Goal: Task Accomplishment & Management: Manage account settings

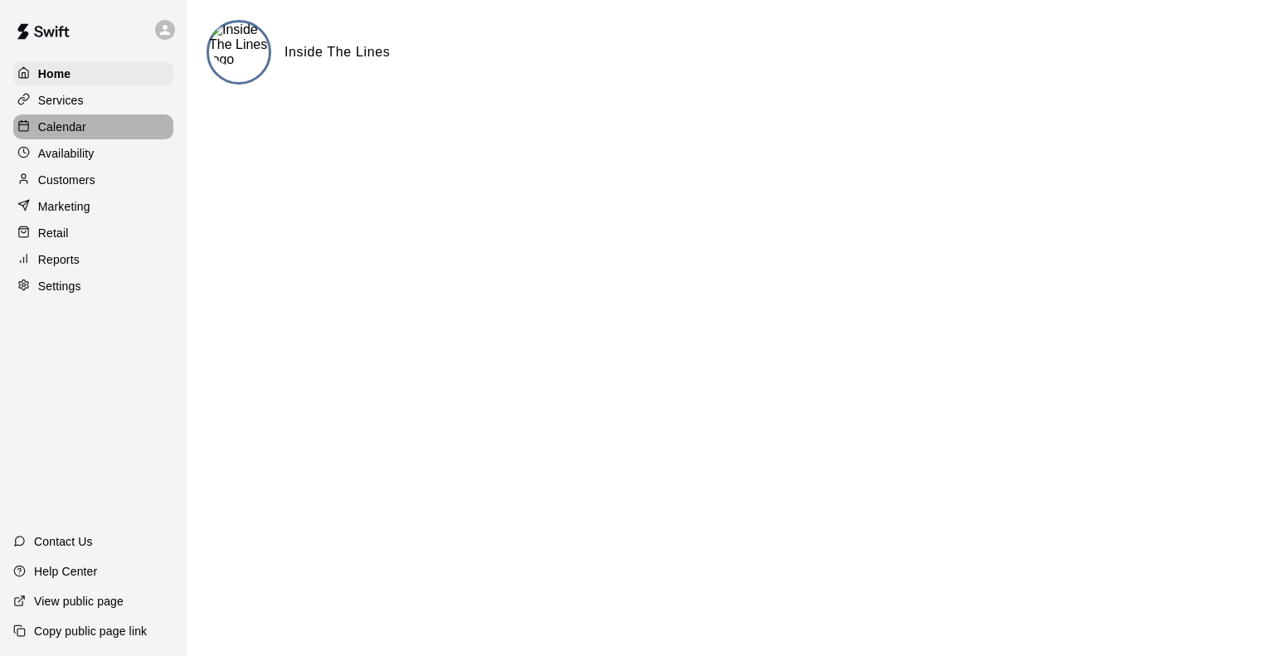
click at [76, 133] on p "Calendar" at bounding box center [62, 127] width 48 height 17
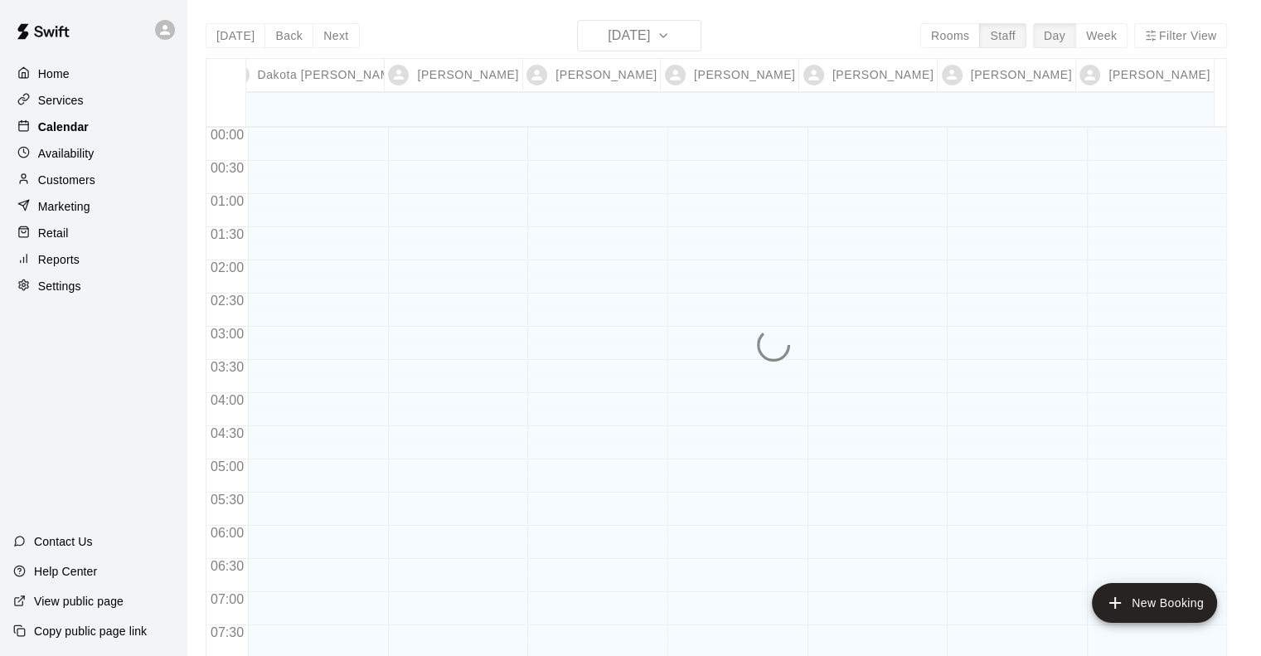
scroll to position [600, 0]
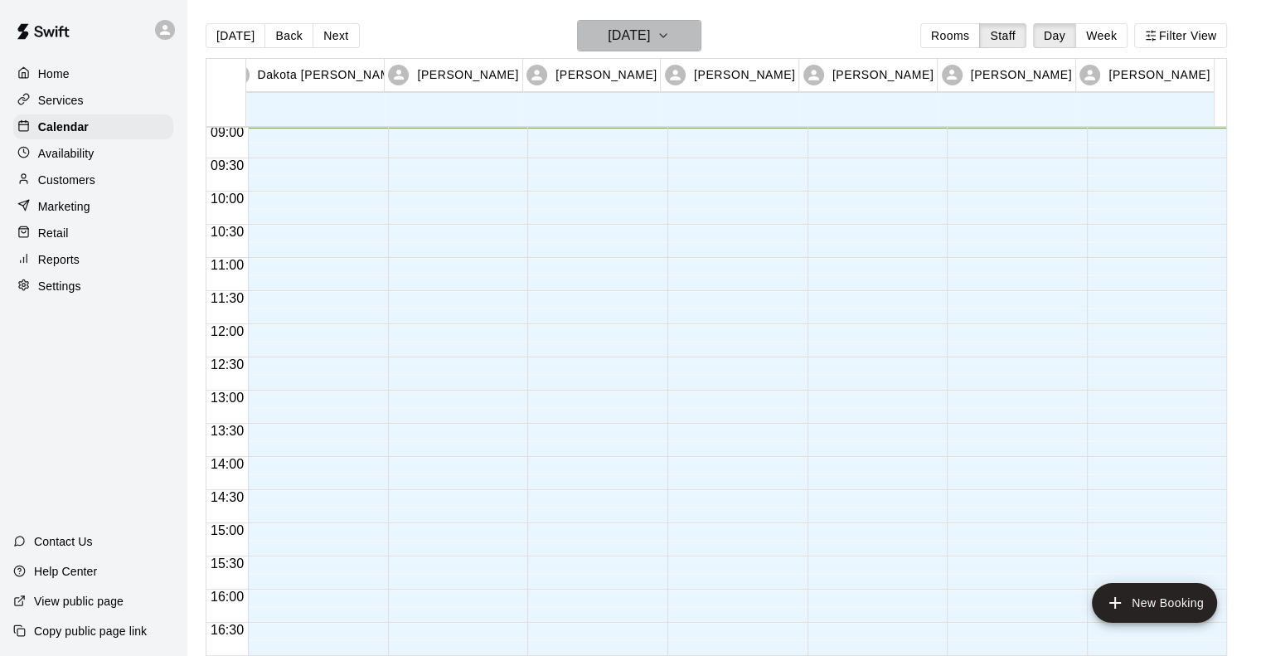
click at [615, 37] on h6 "[DATE]" at bounding box center [629, 35] width 42 height 23
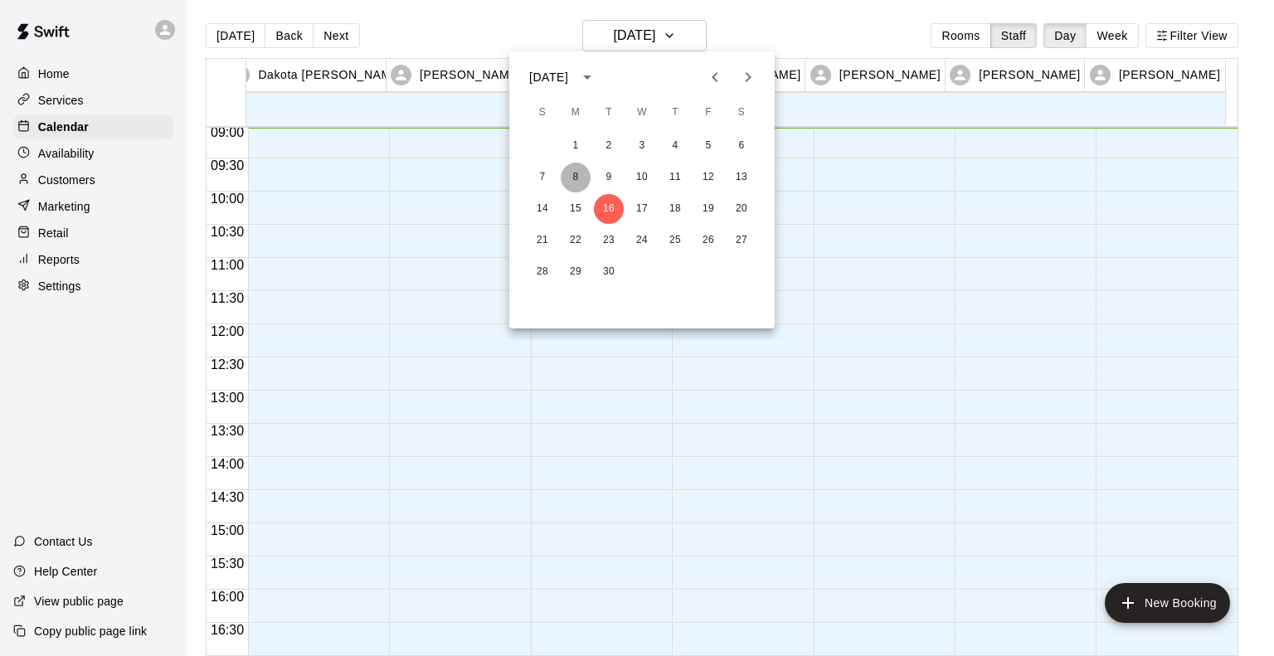
click at [572, 177] on button "8" at bounding box center [576, 178] width 30 height 30
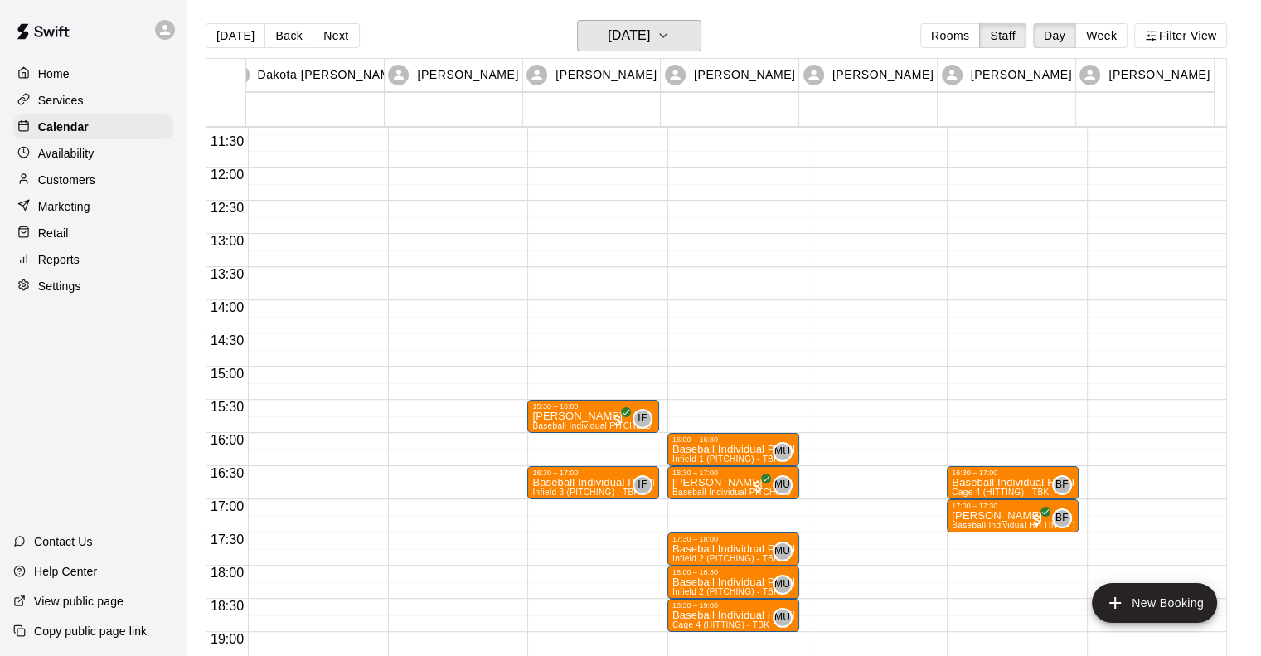
scroll to position [765, 0]
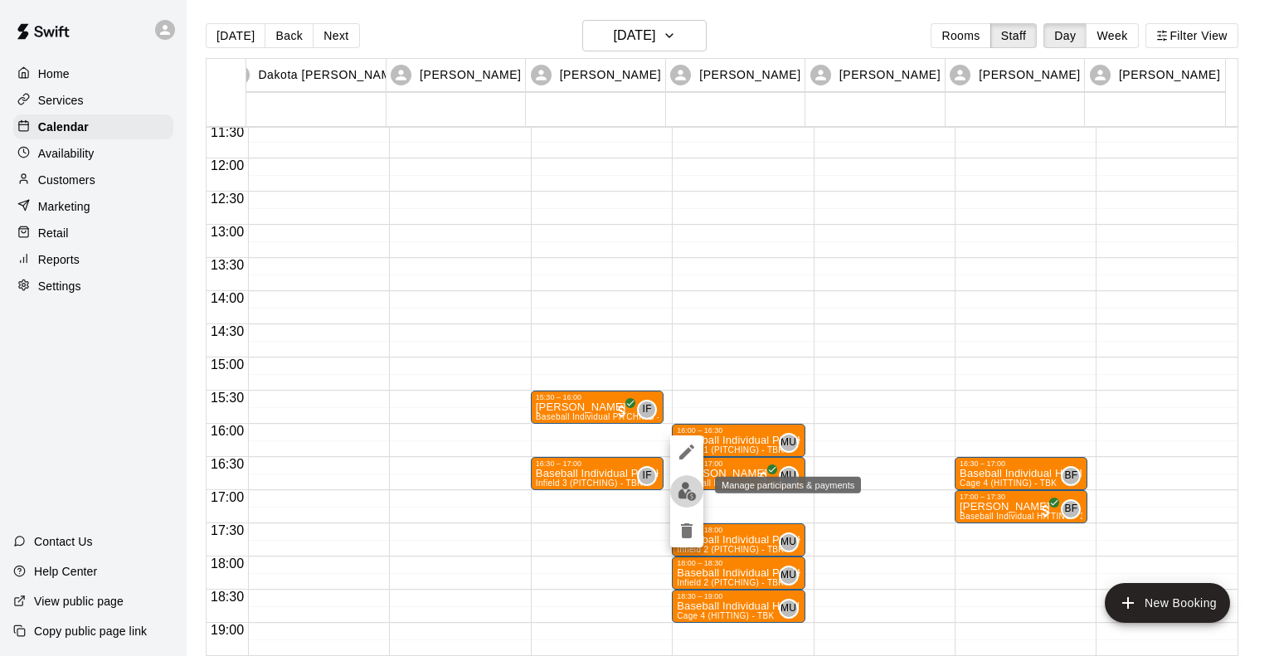
click at [687, 487] on img "edit" at bounding box center [687, 491] width 19 height 19
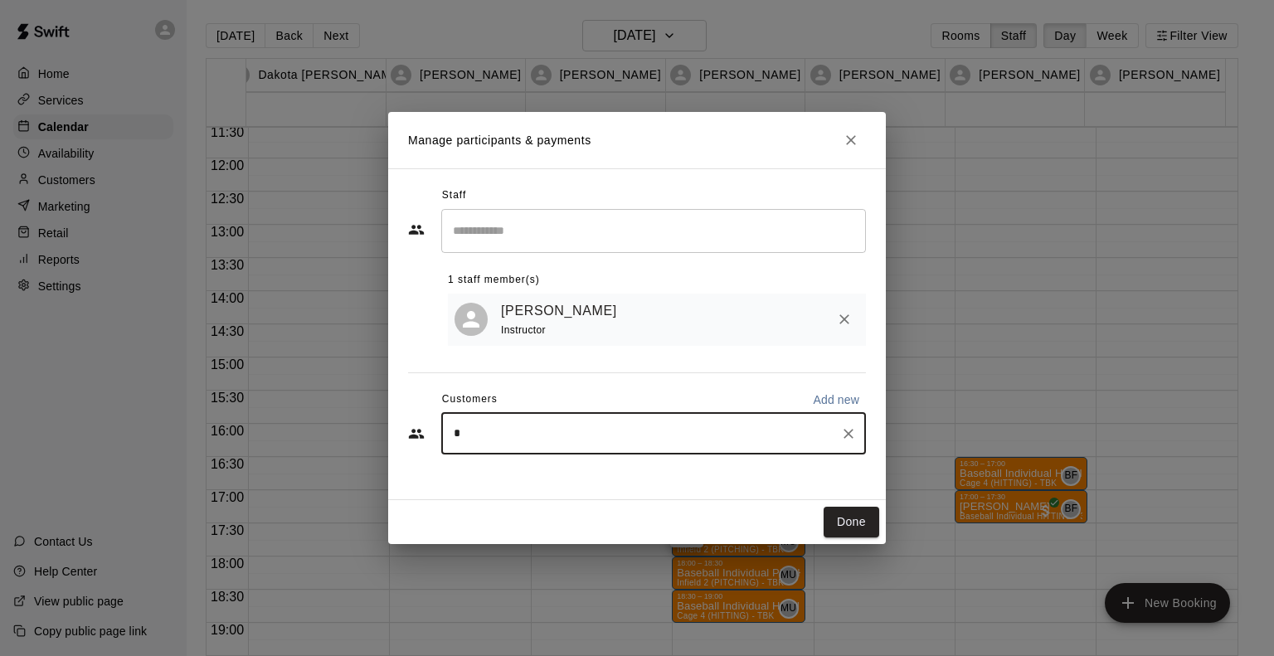
click at [513, 438] on input "*" at bounding box center [641, 433] width 385 height 17
type input "*******"
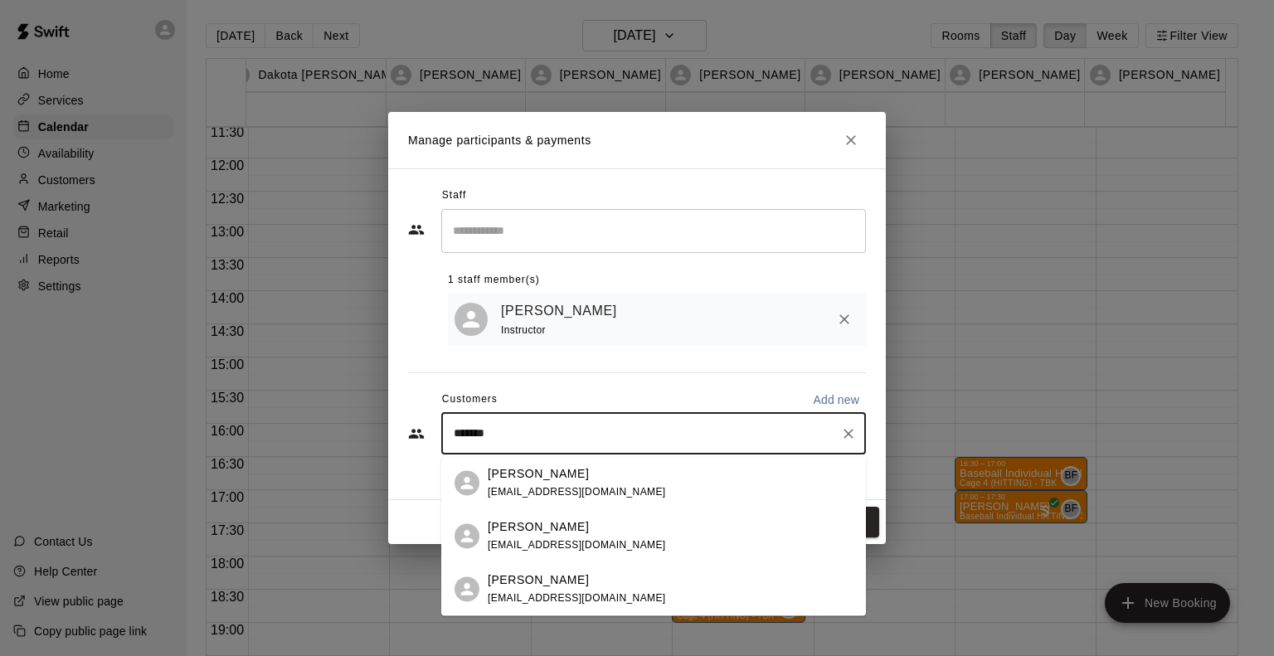
click at [508, 481] on p "[PERSON_NAME]" at bounding box center [538, 473] width 101 height 17
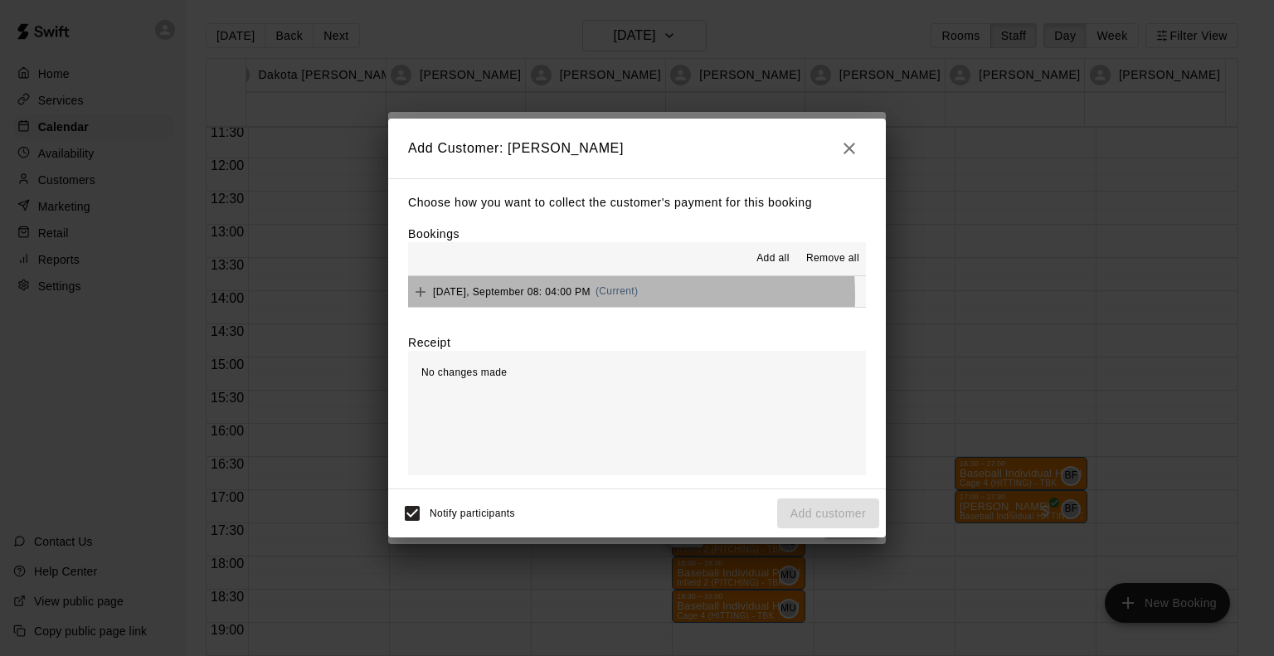
click at [576, 298] on div "[DATE], September 08: 04:00 PM (Current)" at bounding box center [523, 291] width 230 height 25
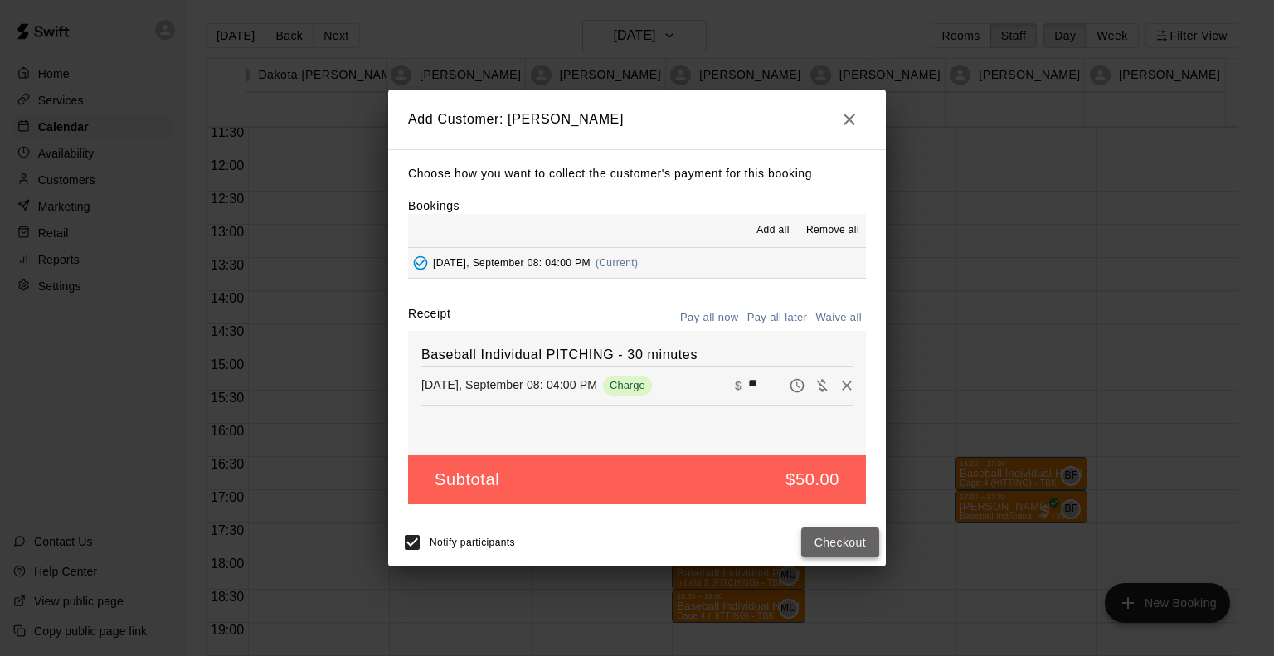
click at [845, 545] on button "Checkout" at bounding box center [840, 542] width 78 height 31
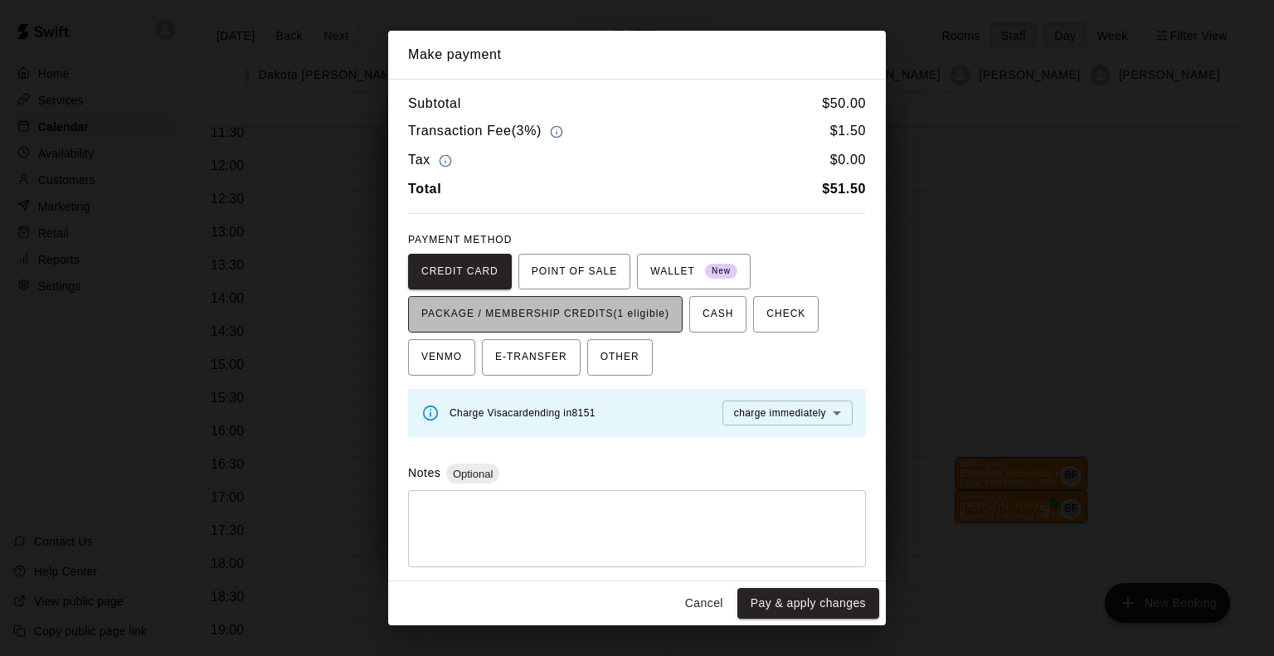
click at [616, 315] on span "PACKAGE / MEMBERSHIP CREDITS (1 eligible)" at bounding box center [545, 314] width 248 height 27
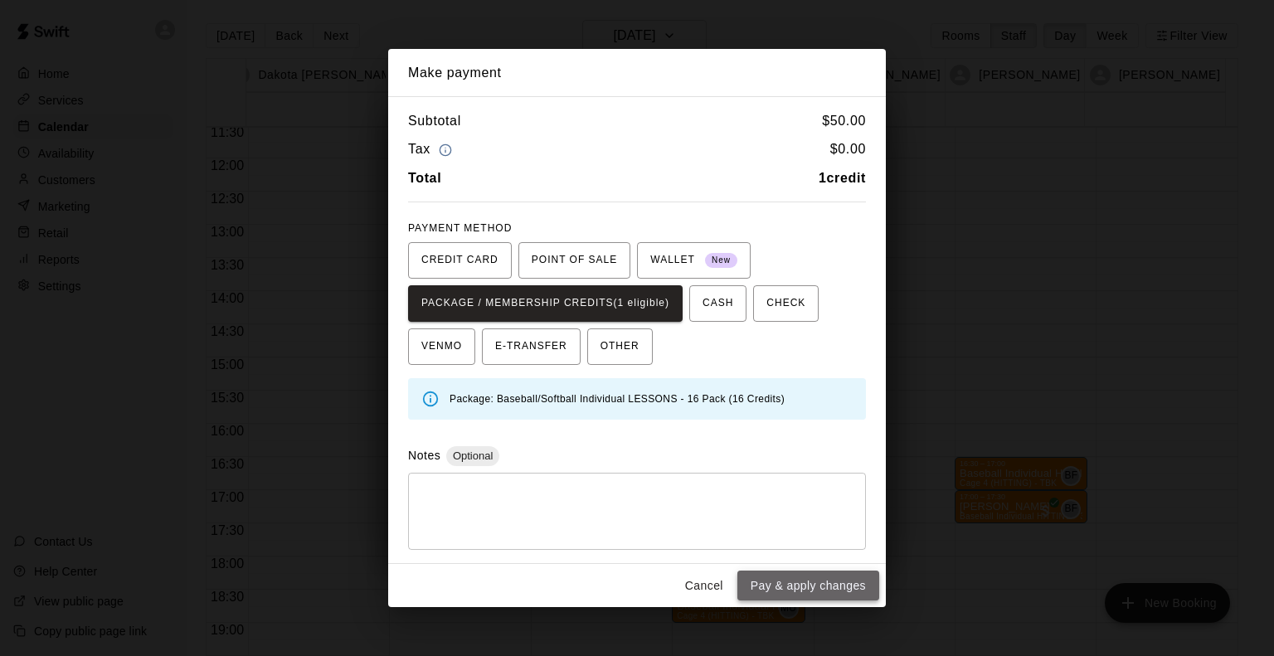
click at [796, 583] on button "Pay & apply changes" at bounding box center [808, 586] width 142 height 31
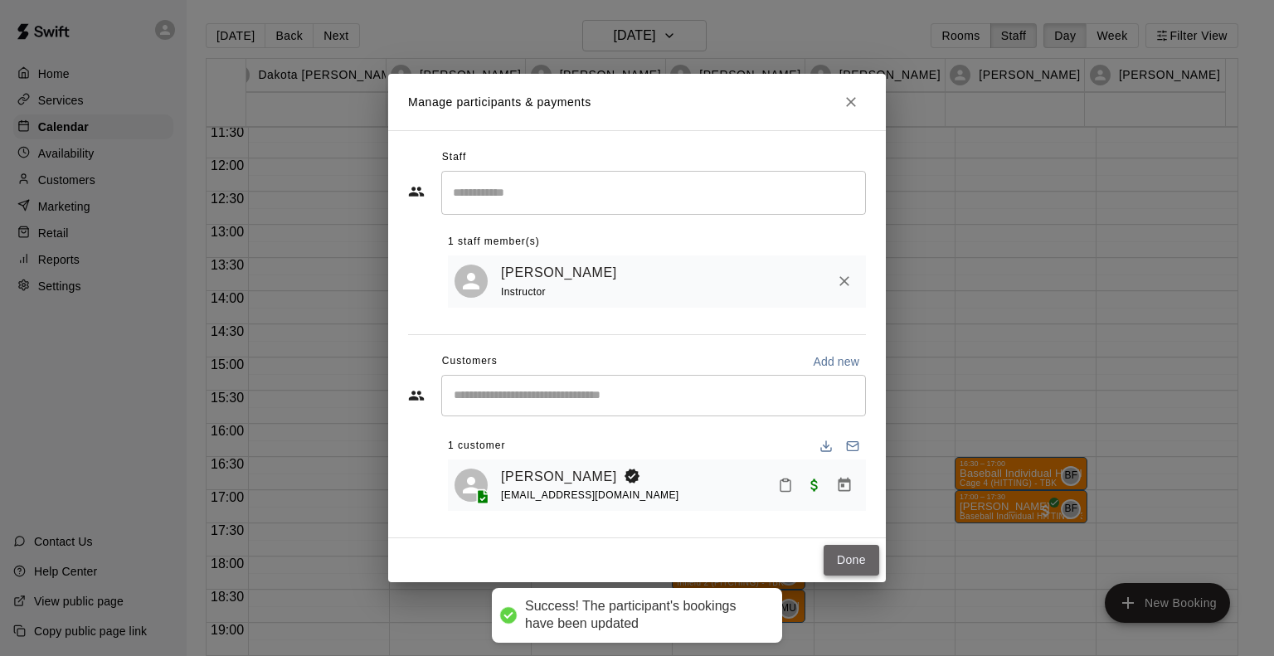
click at [853, 561] on button "Done" at bounding box center [852, 560] width 56 height 31
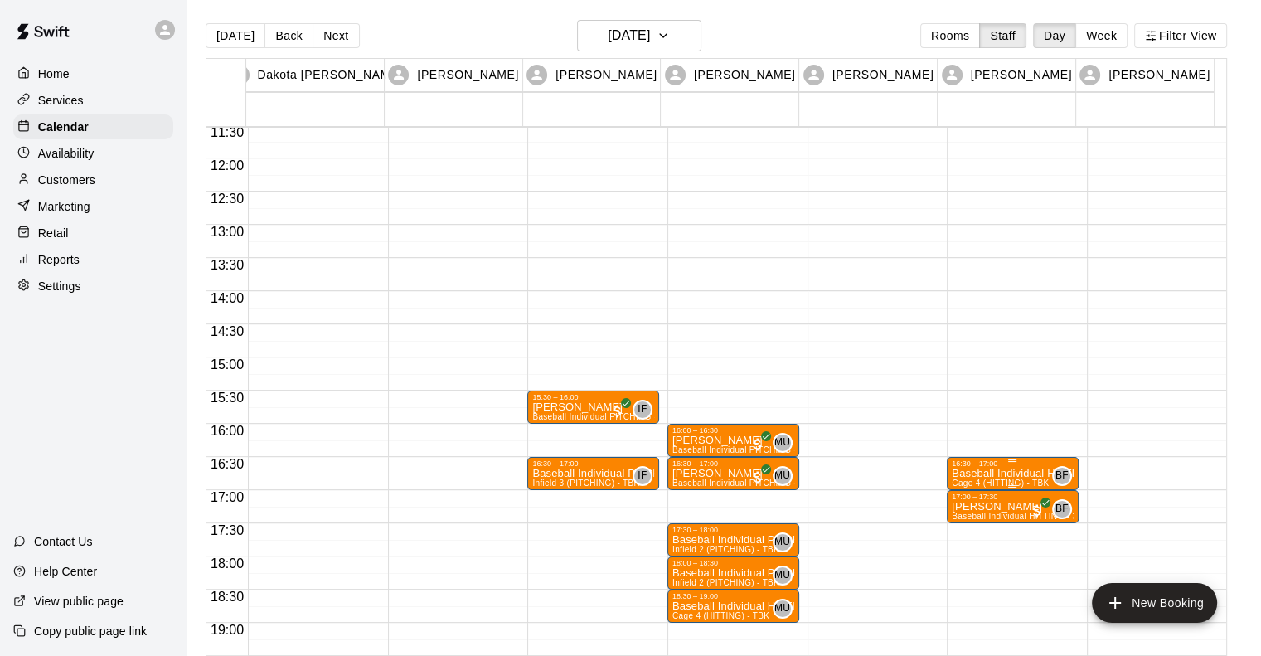
click at [1004, 474] on p "Baseball Individual HITTING - 30 minutes" at bounding box center [1013, 474] width 122 height 0
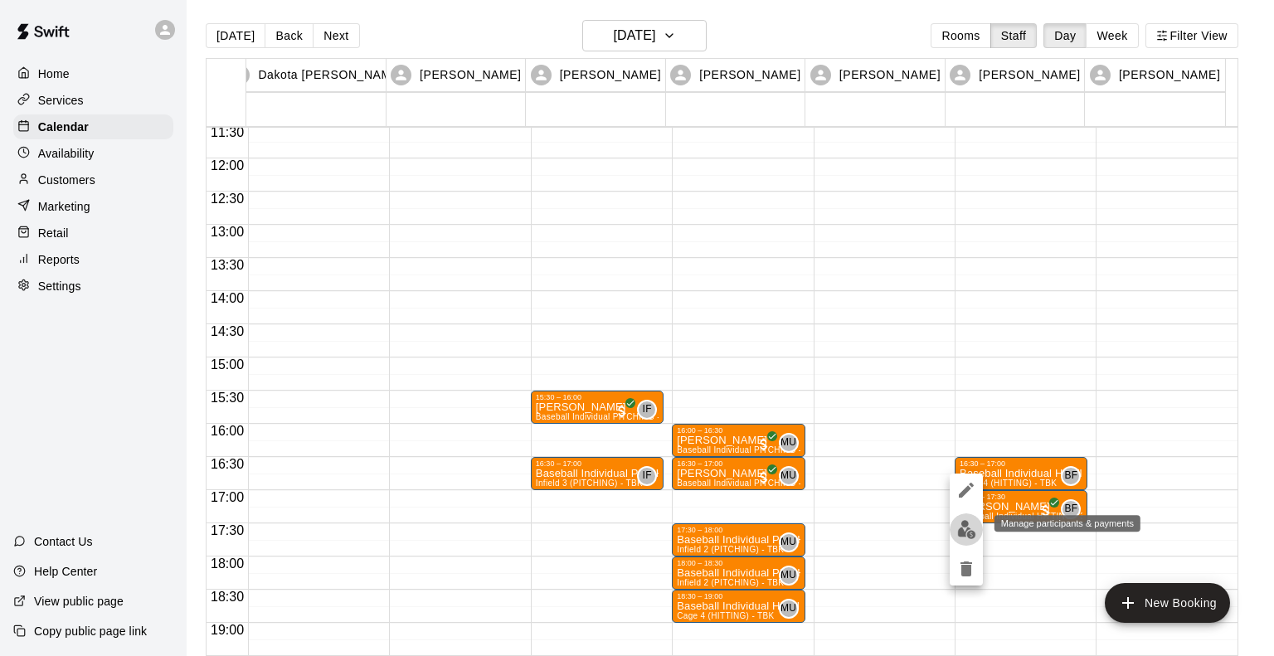
click at [971, 529] on img "edit" at bounding box center [966, 529] width 19 height 19
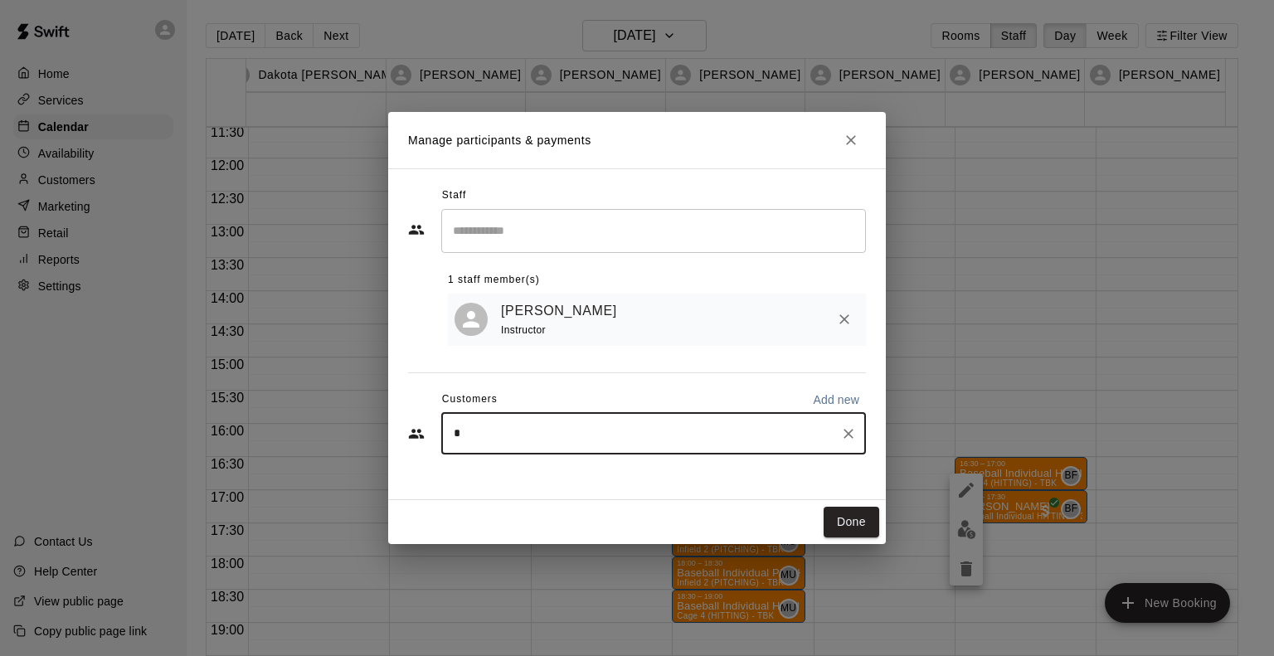
click at [541, 439] on input "*" at bounding box center [641, 433] width 385 height 17
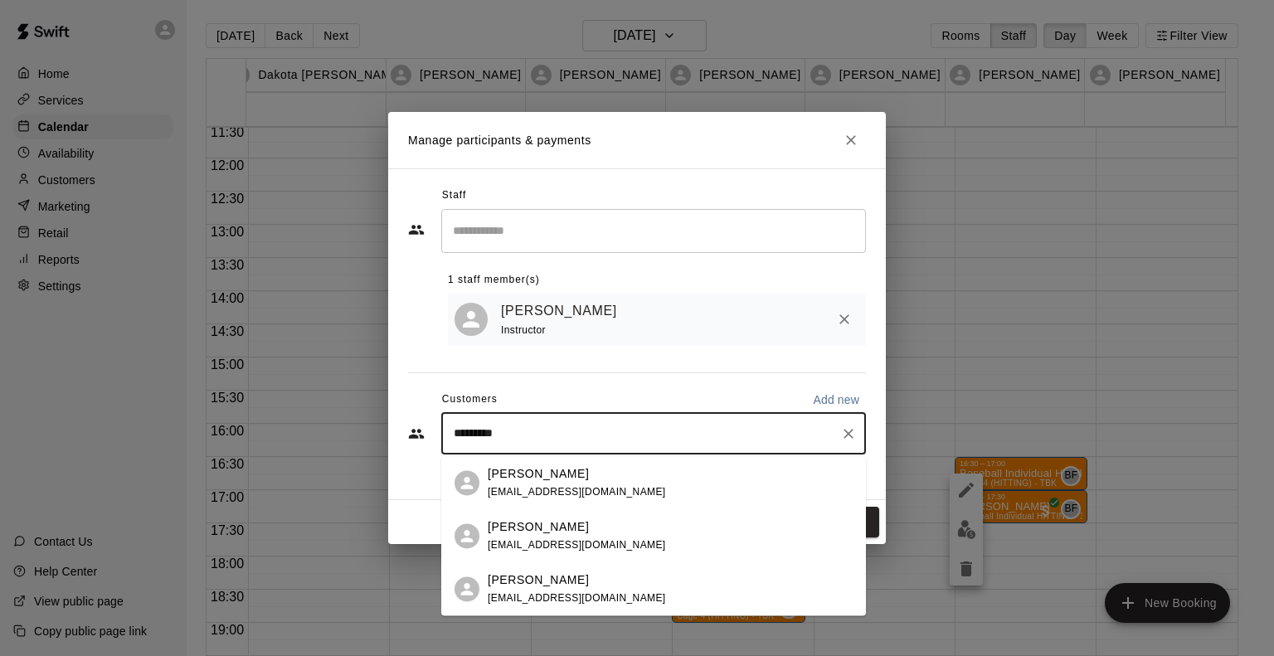
type input "**********"
click at [522, 479] on p "[PERSON_NAME]" at bounding box center [538, 473] width 101 height 17
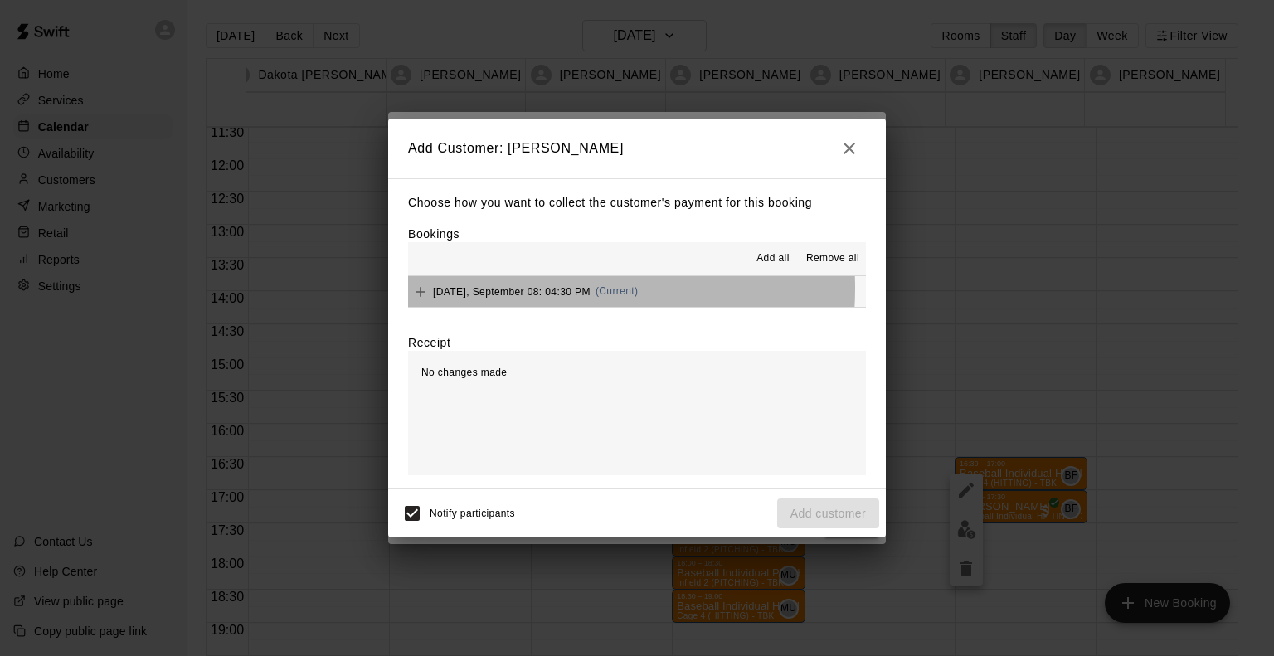
click at [525, 289] on span "[DATE], September 08: 04:30 PM" at bounding box center [512, 291] width 158 height 12
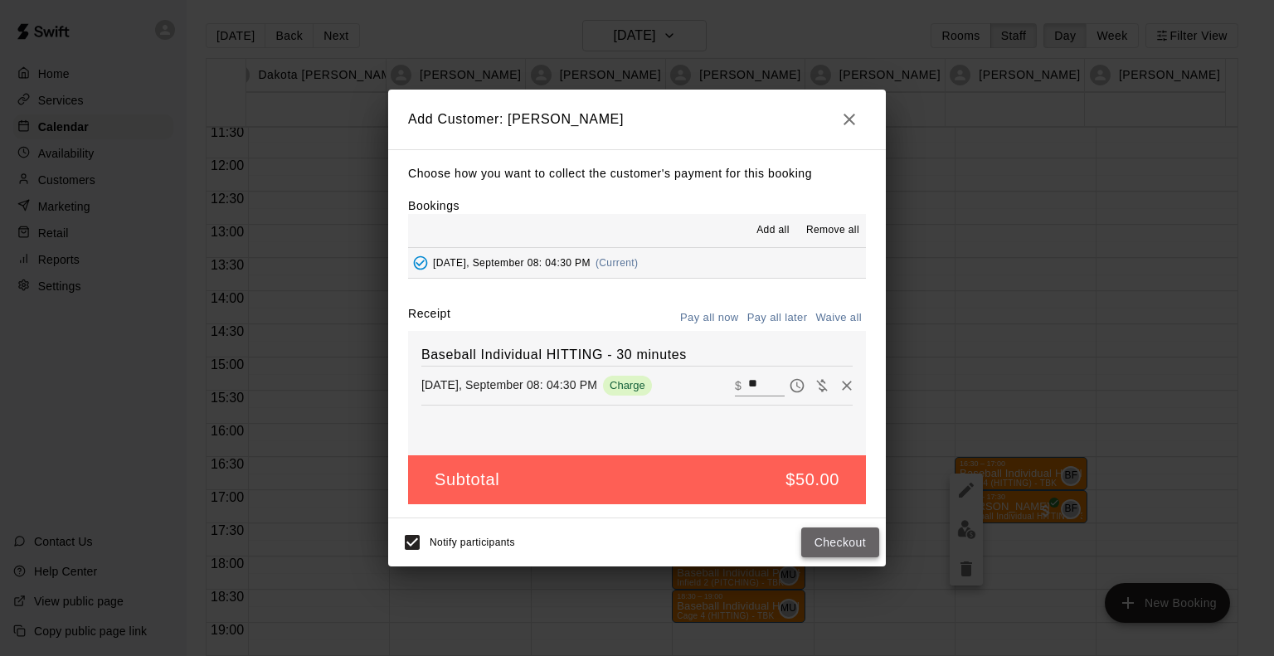
click at [836, 545] on button "Checkout" at bounding box center [840, 542] width 78 height 31
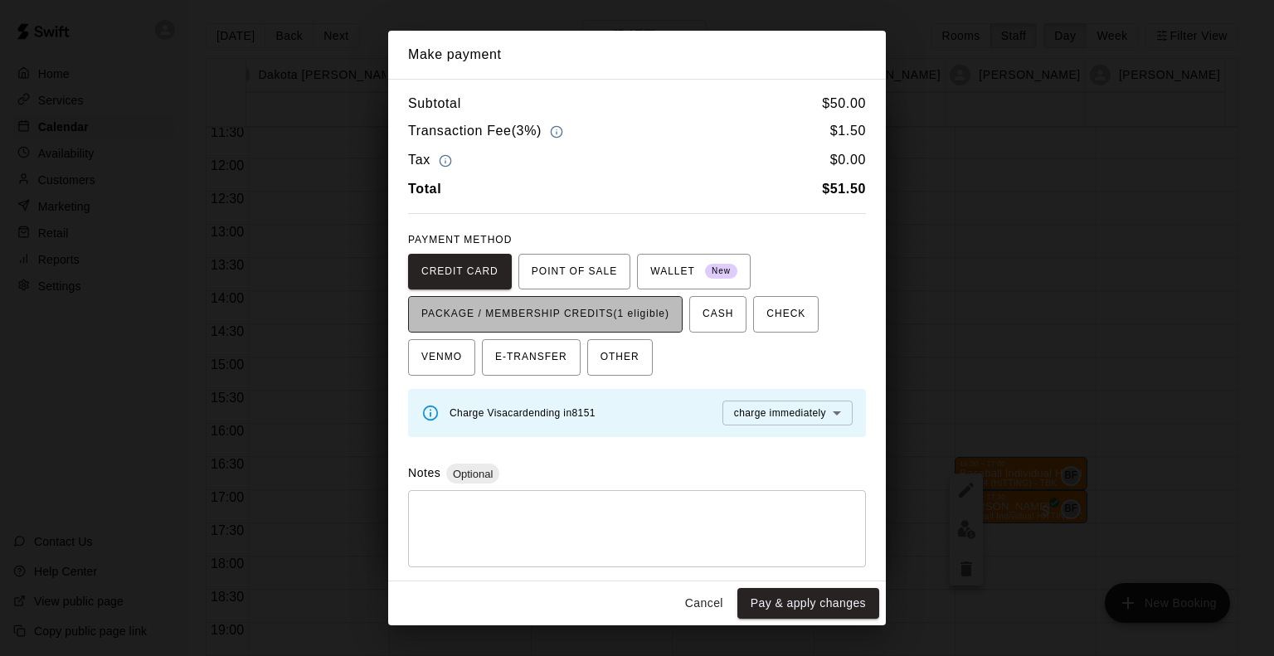
click at [557, 326] on span "PACKAGE / MEMBERSHIP CREDITS (1 eligible)" at bounding box center [545, 314] width 248 height 27
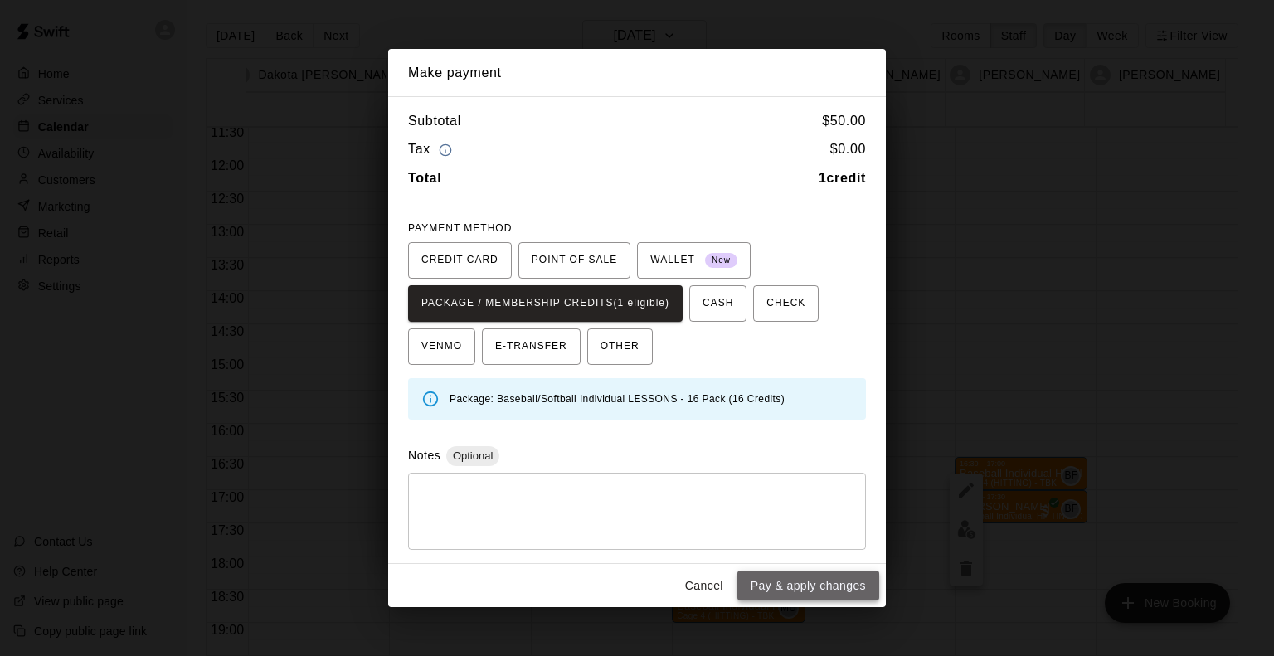
click at [826, 585] on button "Pay & apply changes" at bounding box center [808, 586] width 142 height 31
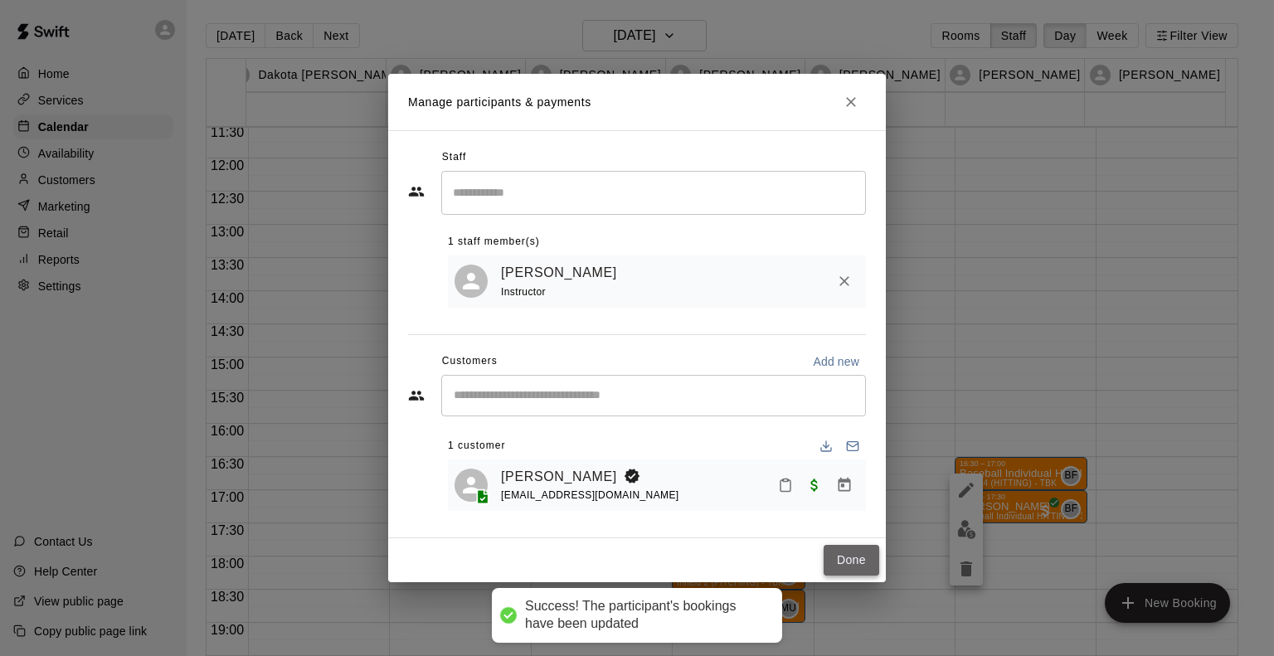
click at [846, 566] on button "Done" at bounding box center [852, 560] width 56 height 31
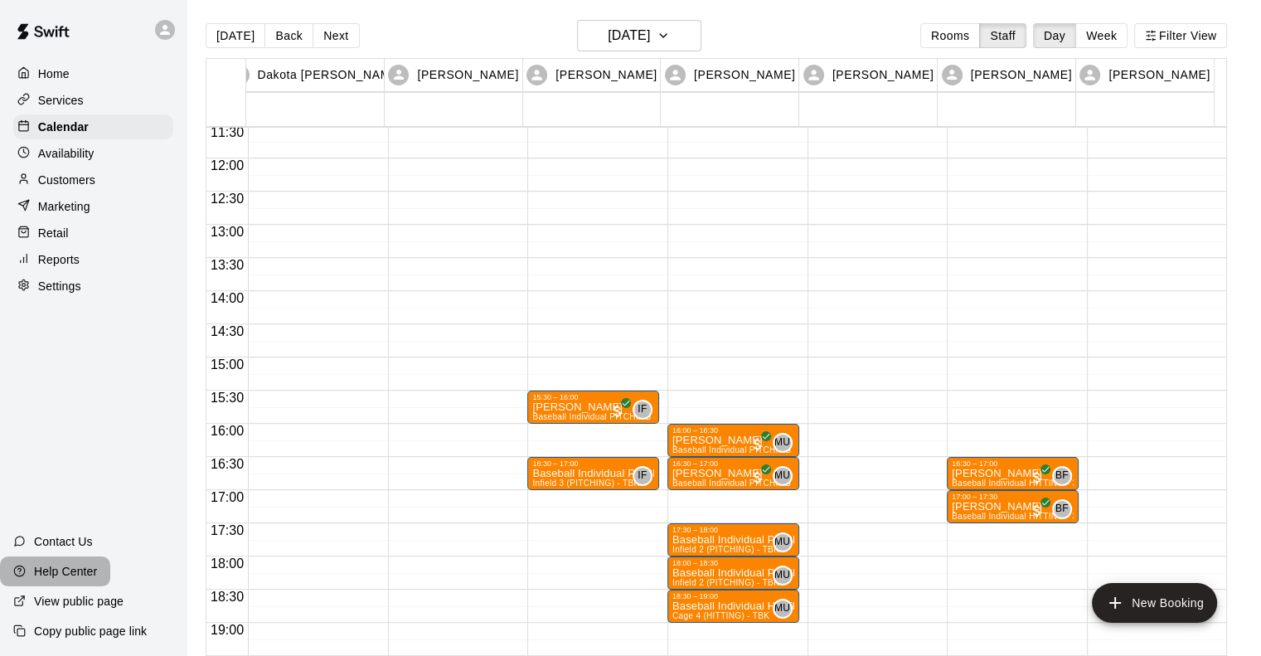
click at [75, 569] on p "Help Center" at bounding box center [65, 571] width 63 height 17
click at [1198, 36] on button "Filter View" at bounding box center [1181, 35] width 93 height 25
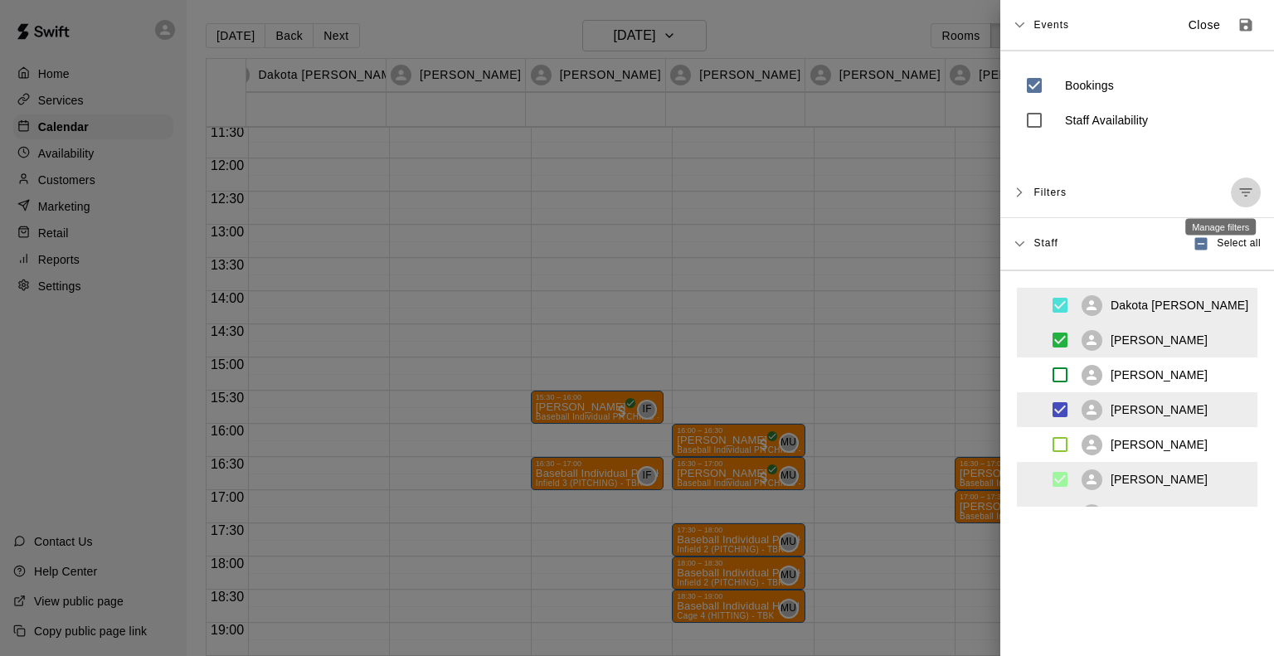
click at [1237, 187] on icon "Manage filters" at bounding box center [1245, 192] width 17 height 17
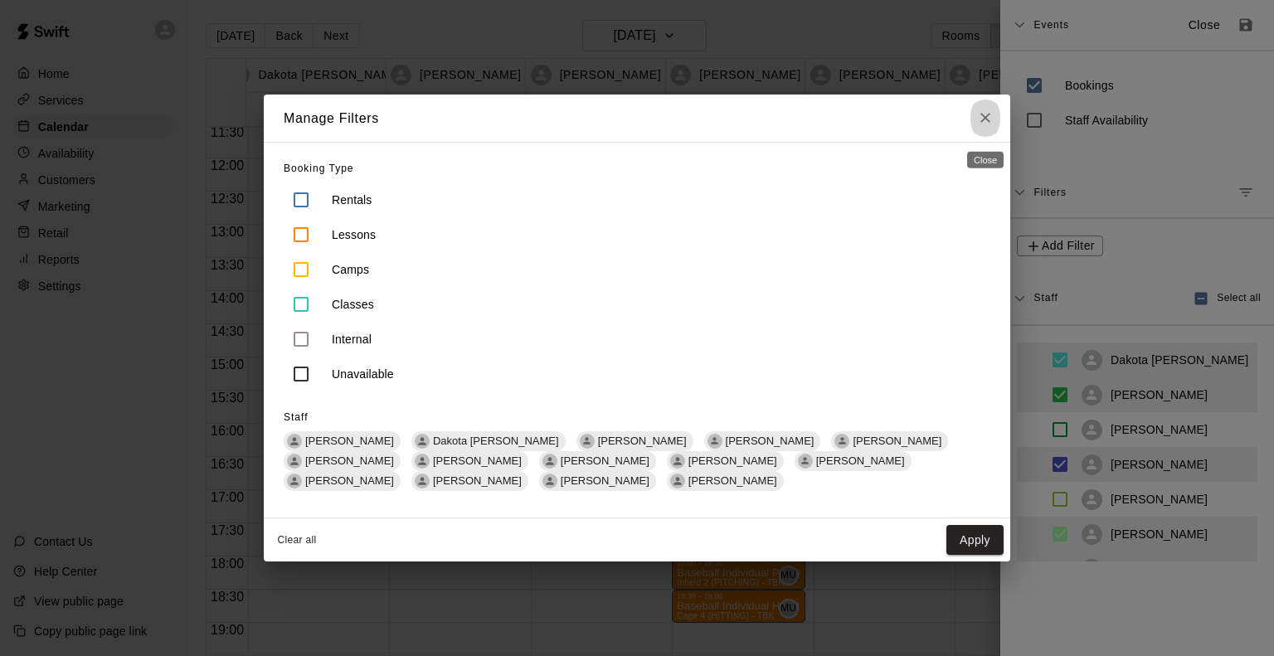
click at [980, 115] on icon "Close" at bounding box center [985, 117] width 17 height 17
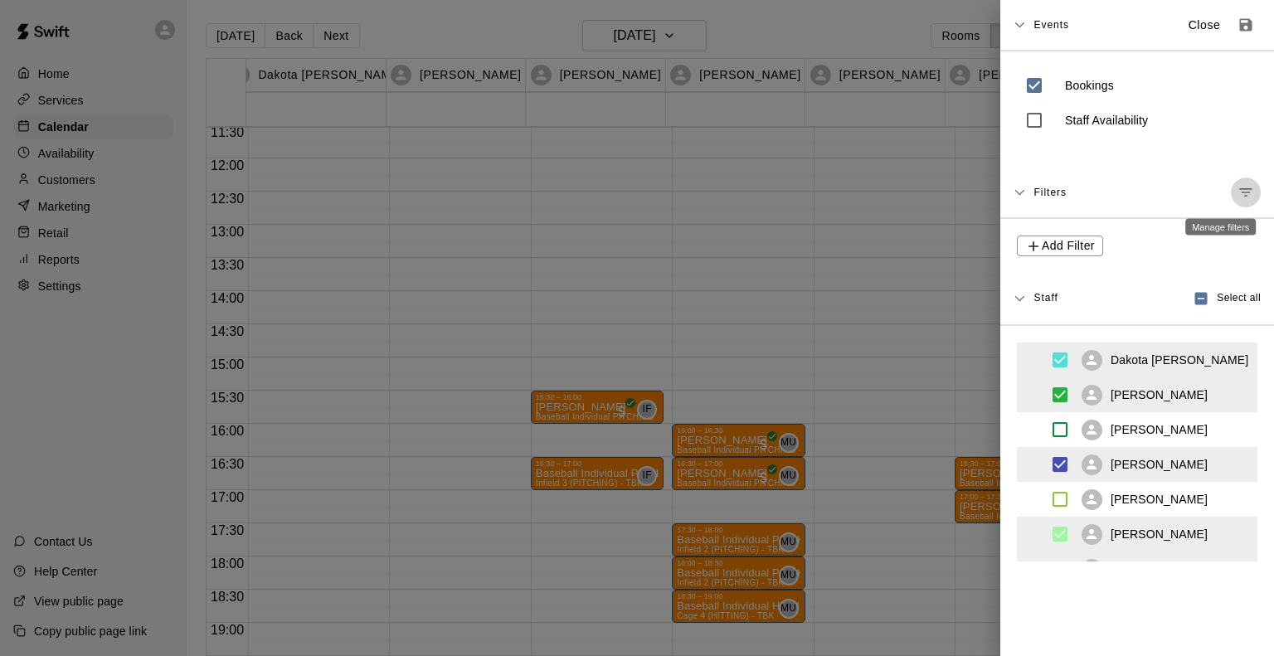
click at [1237, 191] on icon "Manage filters" at bounding box center [1245, 192] width 17 height 17
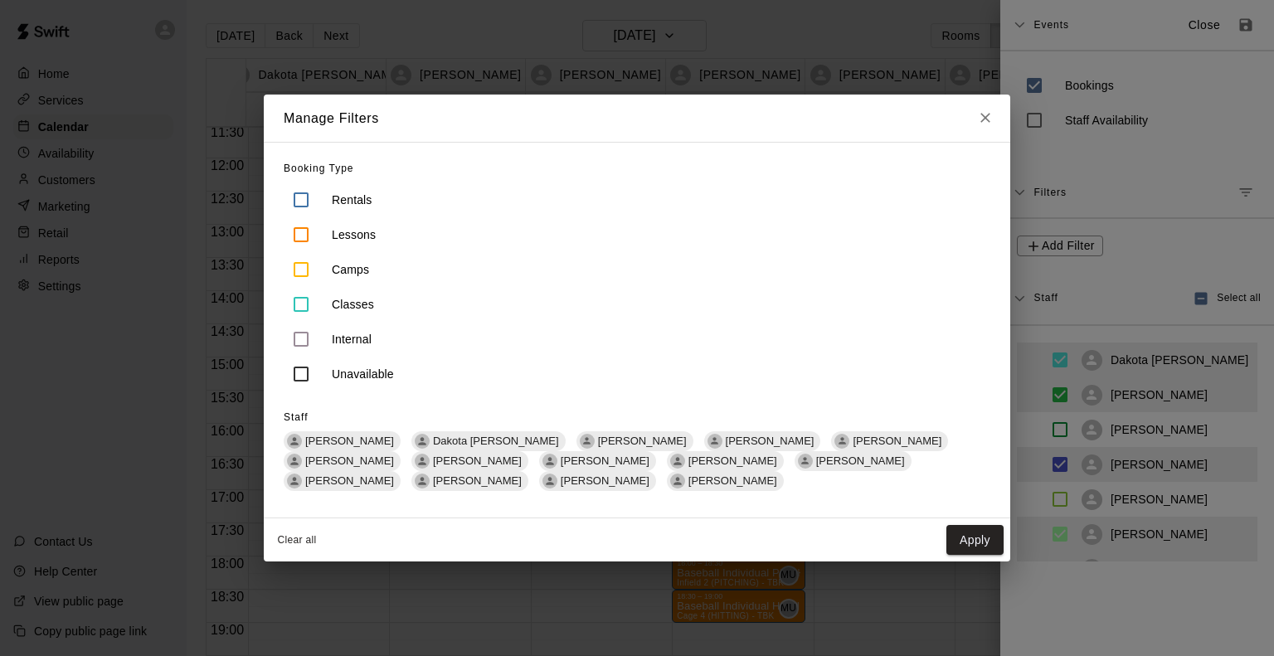
click at [1218, 191] on div "Manage Filters Booking Type Rentals Lessons Camps Classes Internal Unavailable …" at bounding box center [637, 328] width 1274 height 656
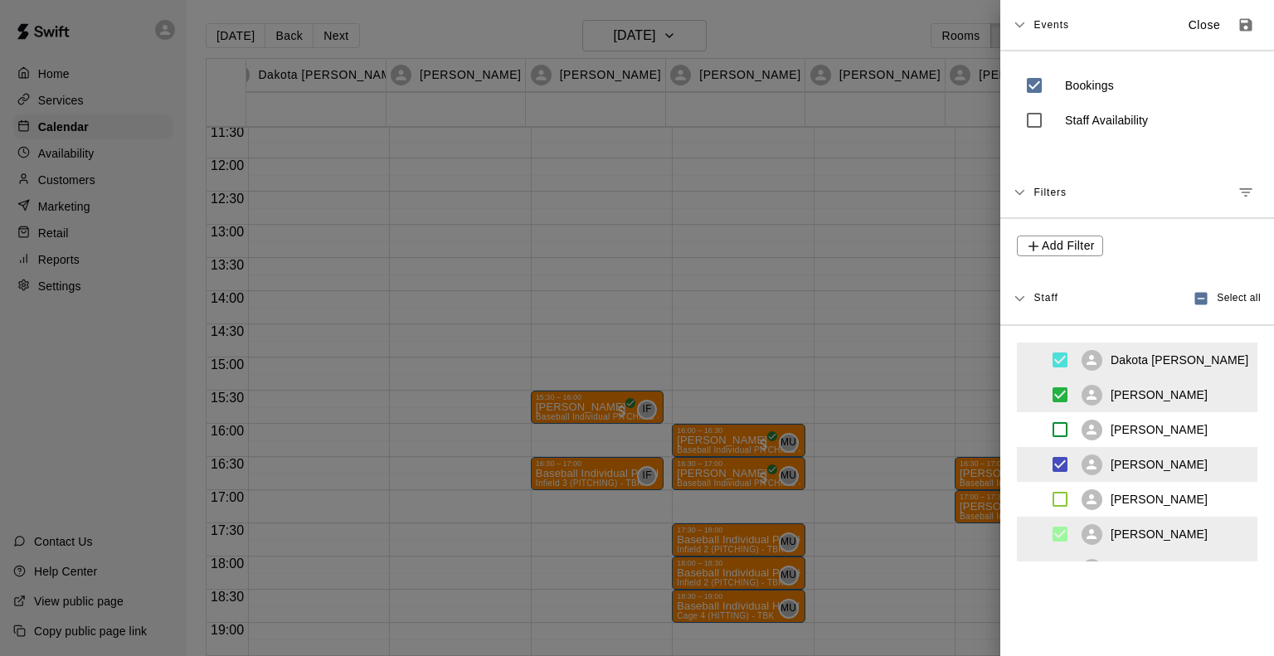
click at [1034, 25] on span "Events" at bounding box center [1051, 25] width 36 height 30
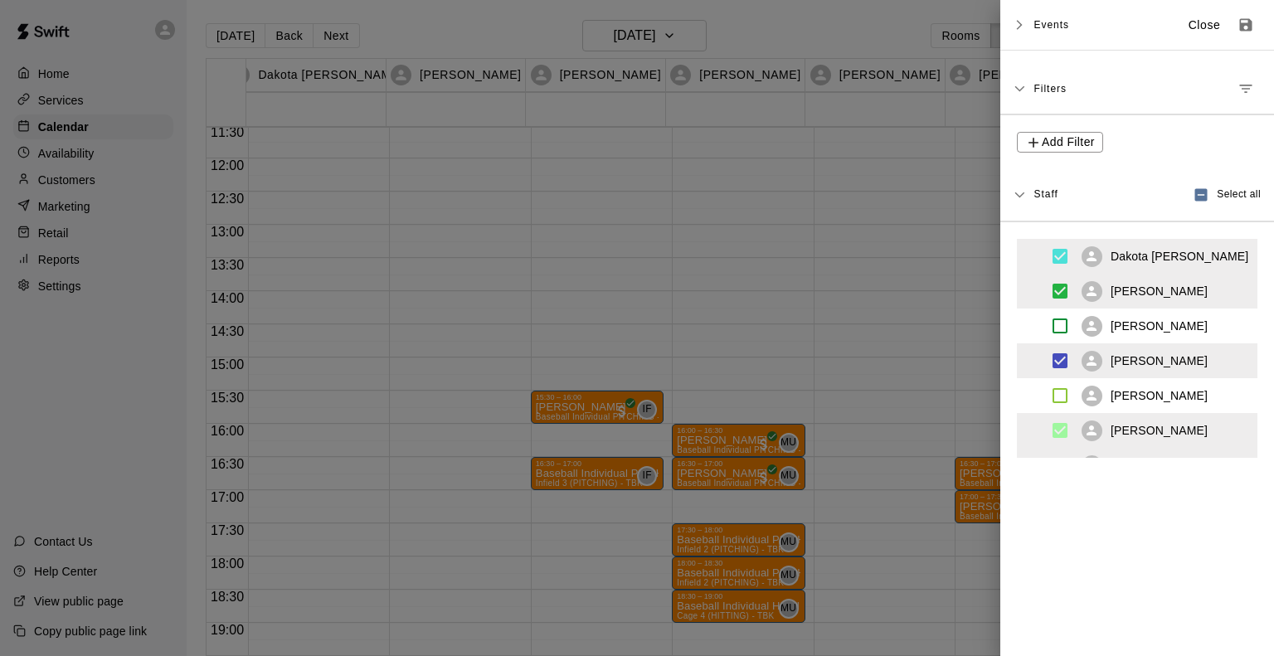
click at [1034, 25] on span "Events" at bounding box center [1051, 25] width 36 height 30
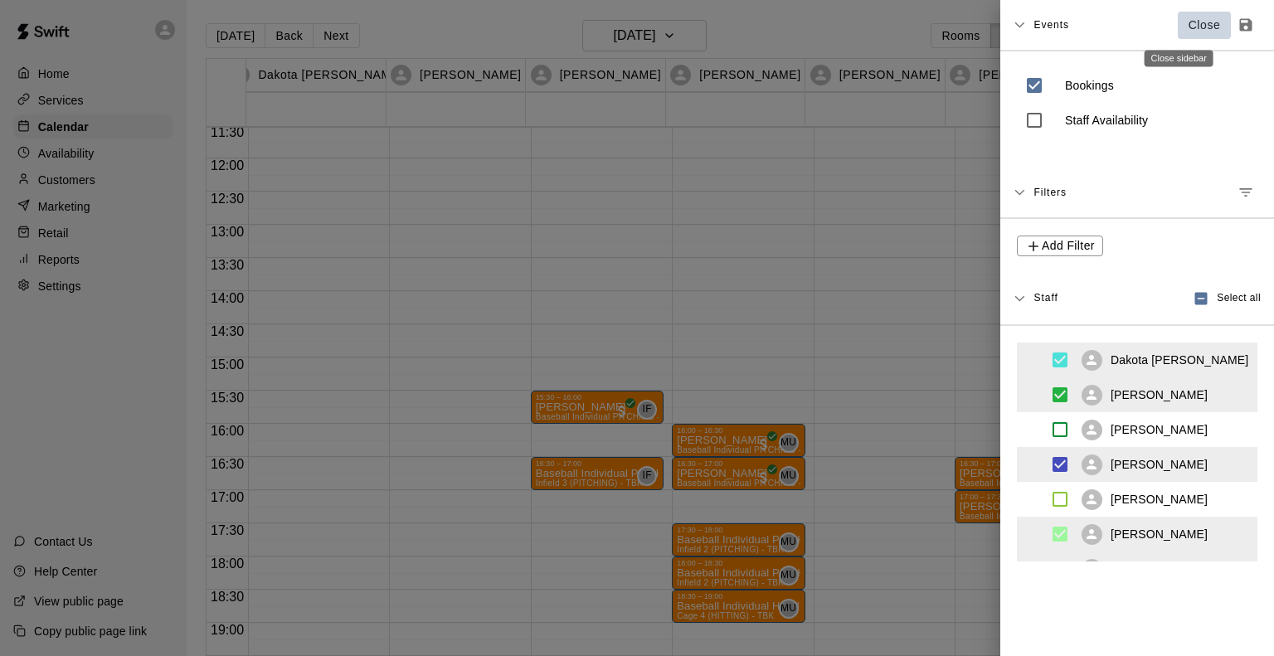
click at [1188, 26] on p "Close" at bounding box center [1204, 25] width 32 height 17
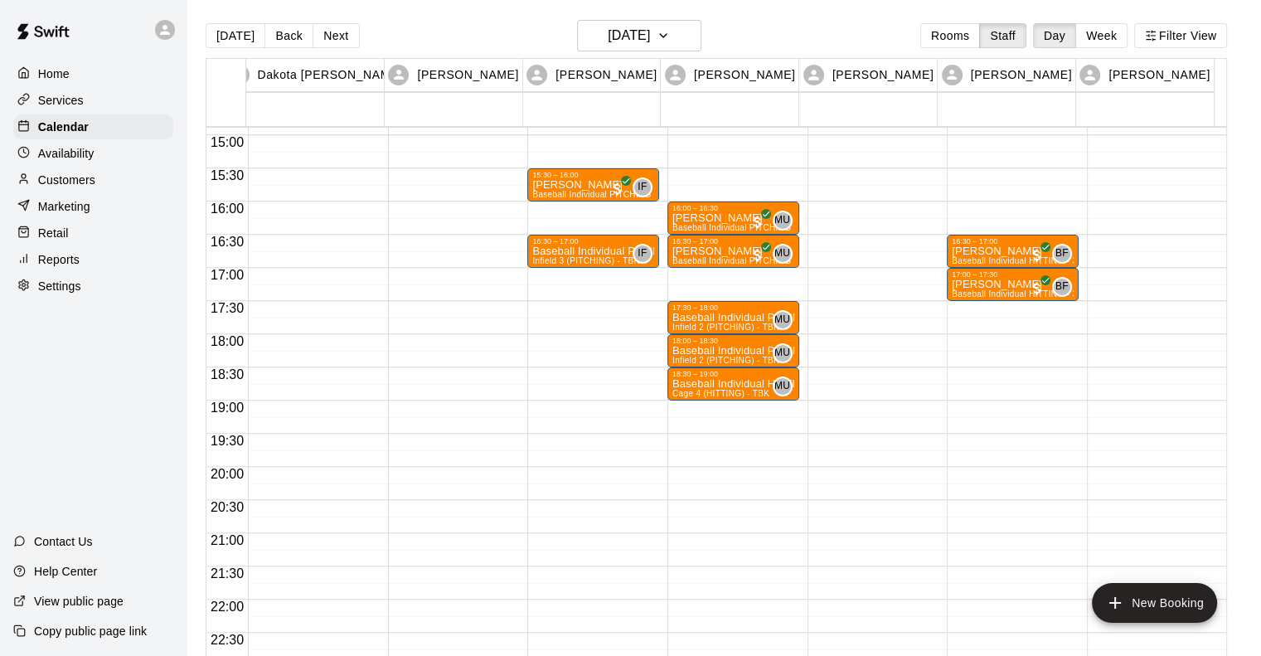
scroll to position [989, 0]
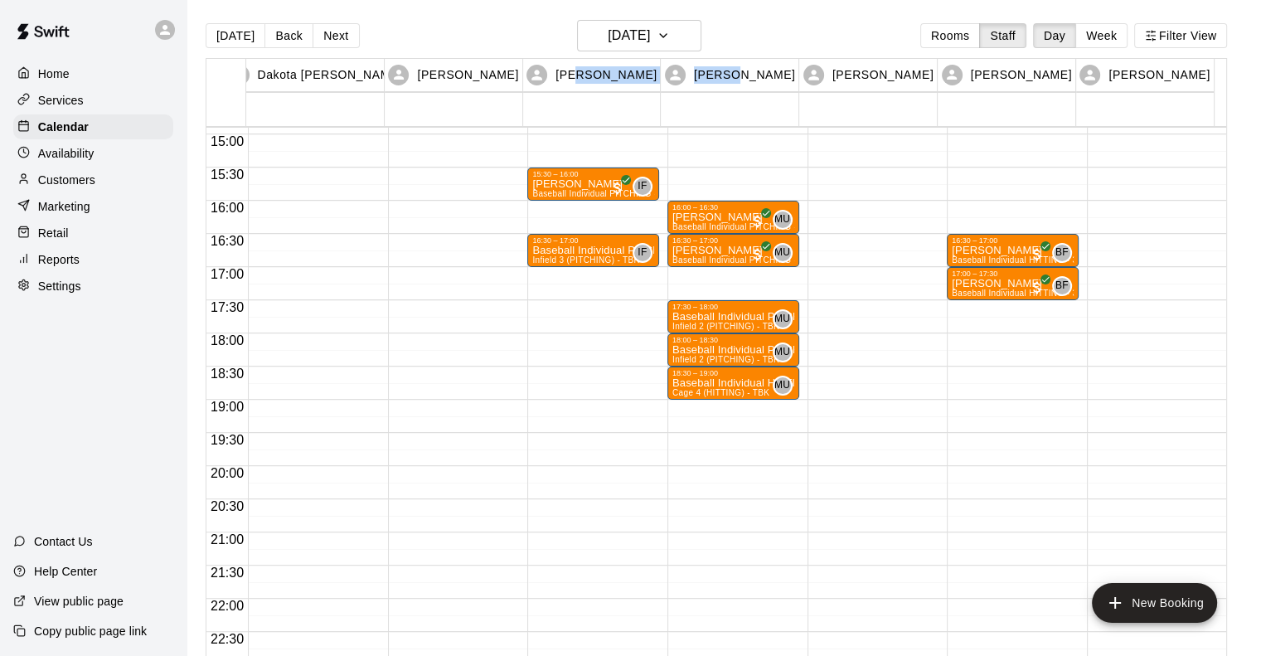
drag, startPoint x: 605, startPoint y: 67, endPoint x: 754, endPoint y: 68, distance: 149.3
click at [754, 68] on div "Dakota [PERSON_NAME] 08 Mon Maddie Power 08 Mon [PERSON_NAME] 08 Mon [PERSON_NA…" at bounding box center [711, 92] width 1008 height 67
click at [784, 32] on div "[DATE] Back [DATE][DATE] Rooms Staff Day Week Filter View" at bounding box center [717, 39] width 1022 height 38
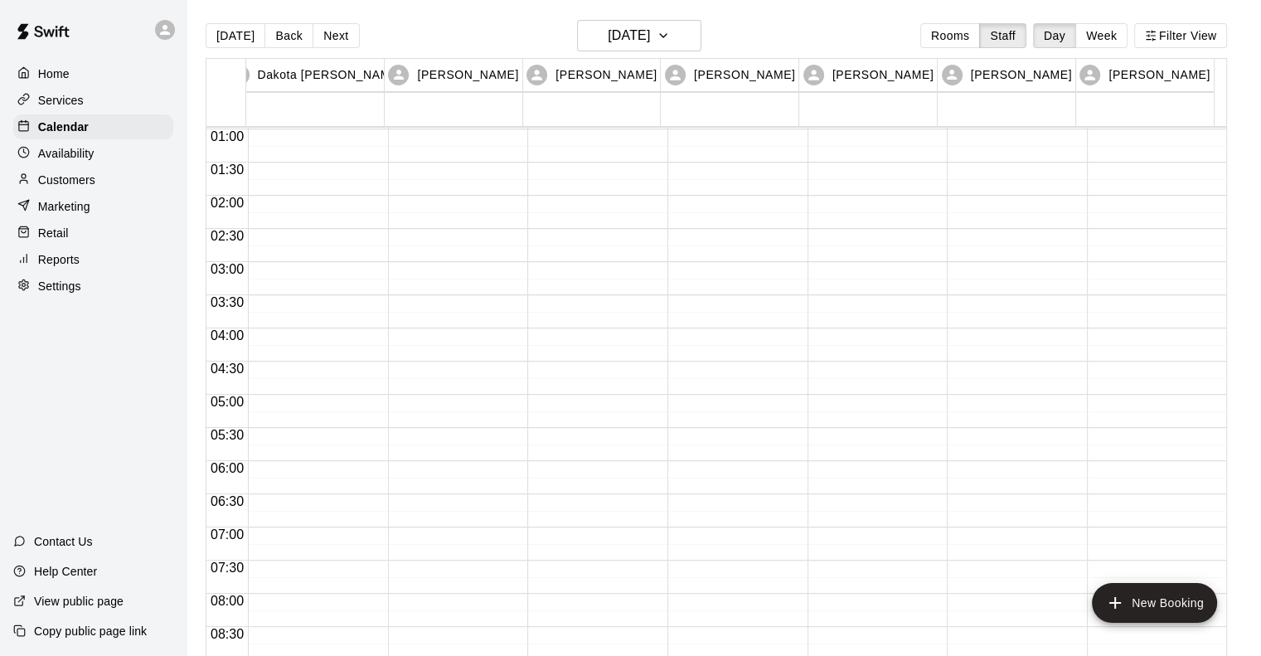
scroll to position [0, 0]
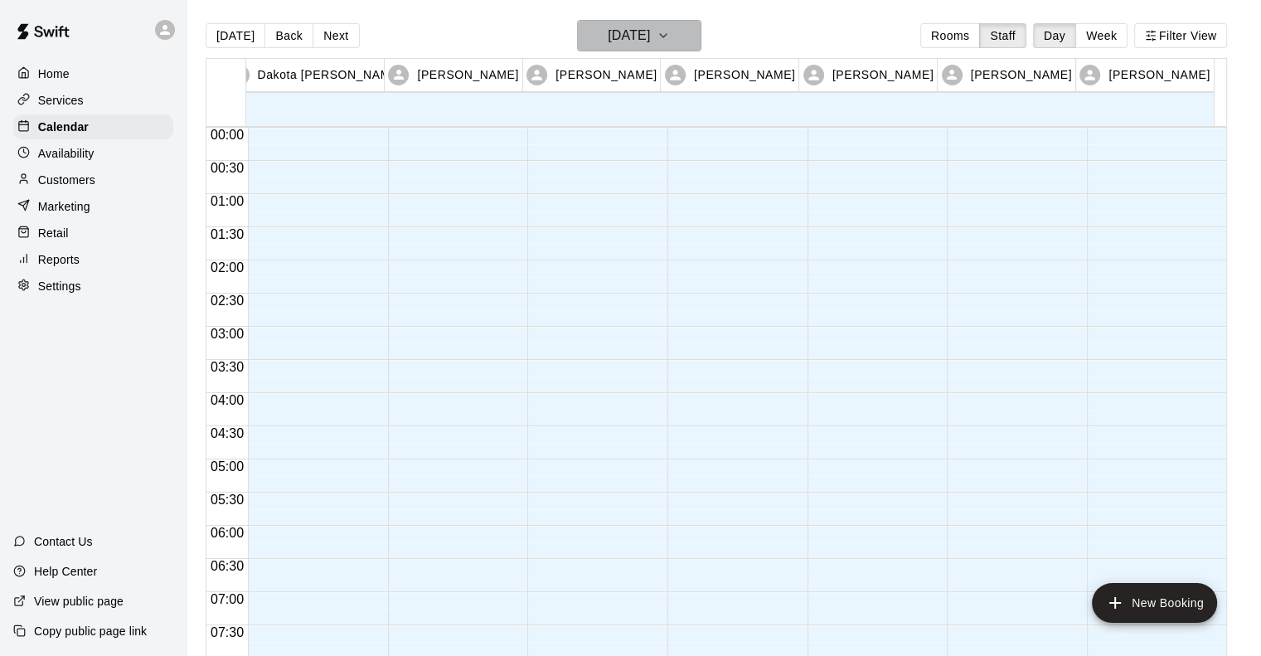
click at [670, 28] on icon "button" at bounding box center [663, 36] width 13 height 20
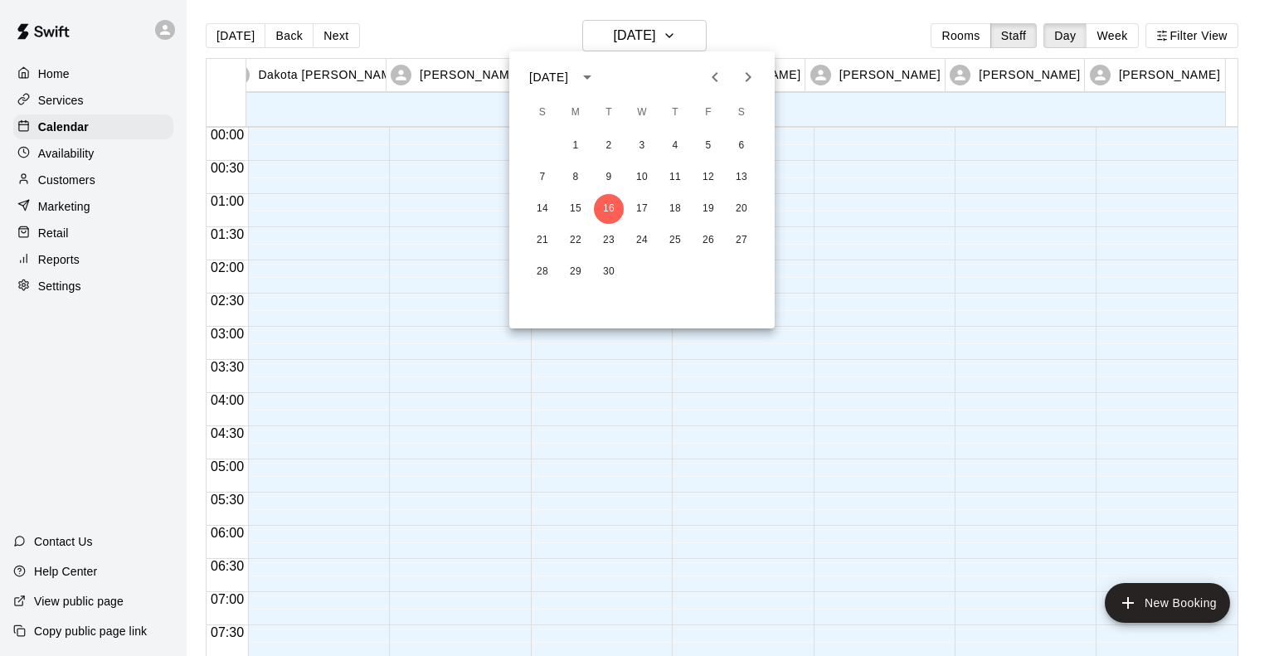
click at [478, 19] on div at bounding box center [637, 328] width 1274 height 656
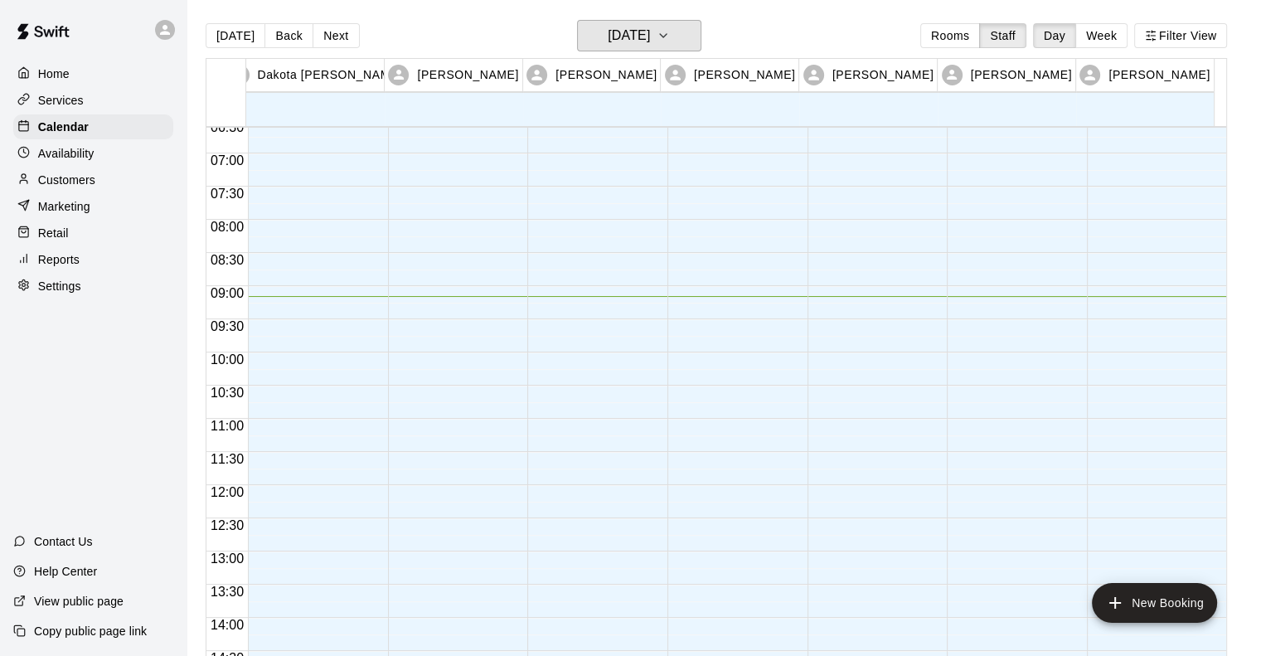
scroll to position [440, 0]
click at [670, 32] on icon "button" at bounding box center [663, 36] width 13 height 20
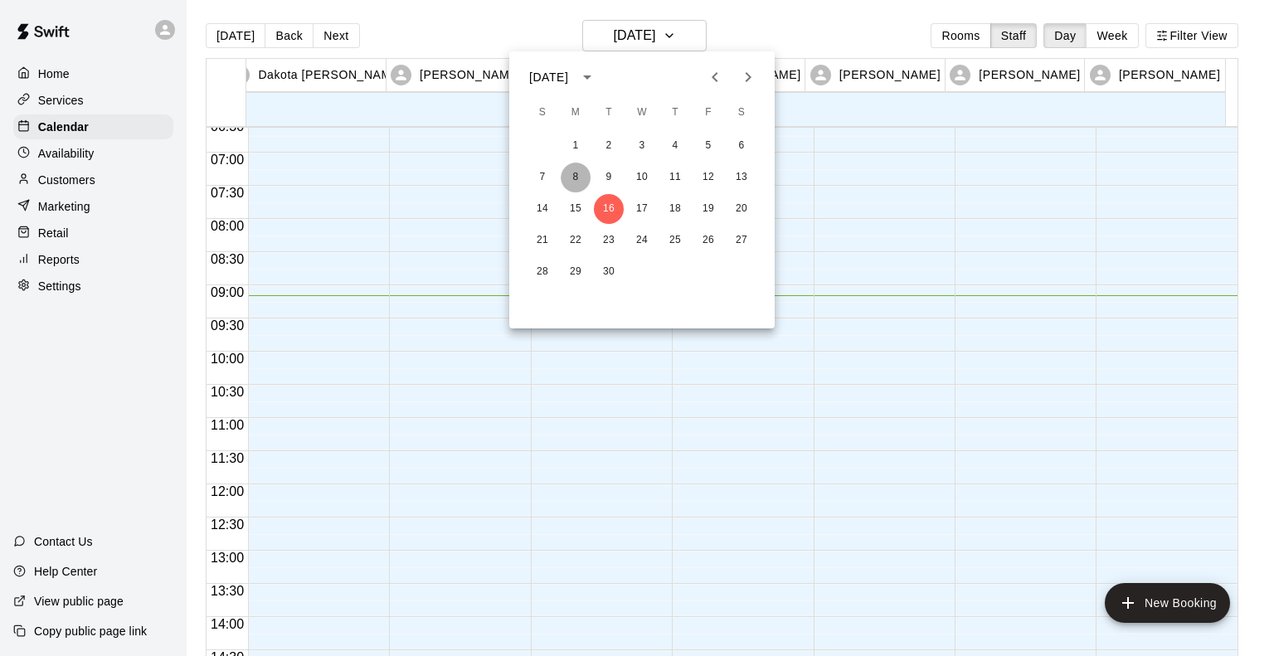
click at [576, 175] on button "8" at bounding box center [576, 178] width 30 height 30
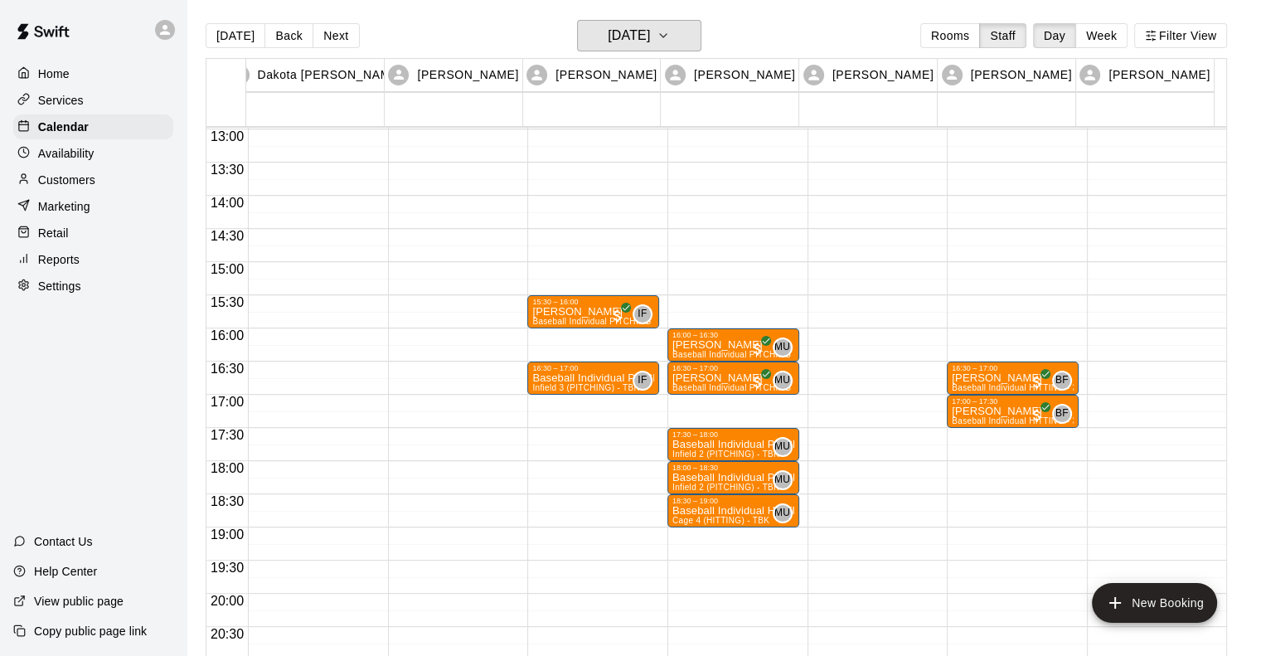
scroll to position [861, 0]
click at [576, 364] on div at bounding box center [593, 365] width 122 height 2
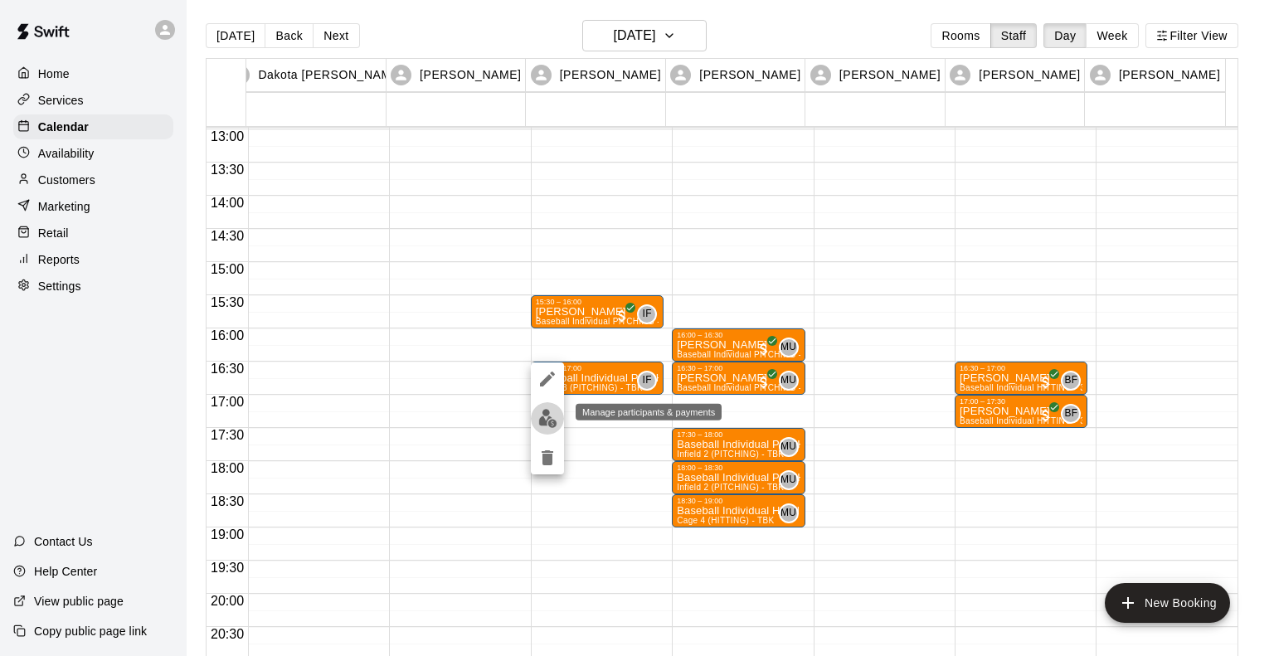
click at [547, 421] on img "edit" at bounding box center [547, 418] width 19 height 19
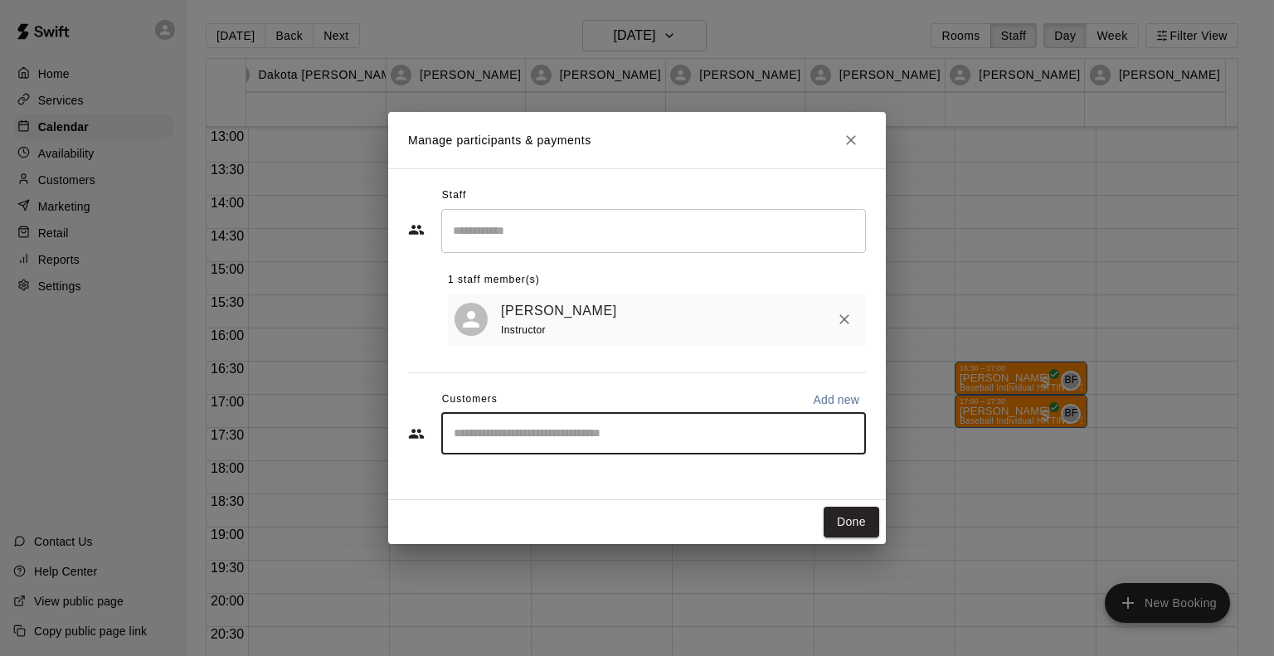
click at [527, 437] on input "Start typing to search customers..." at bounding box center [654, 433] width 410 height 17
type input "*******"
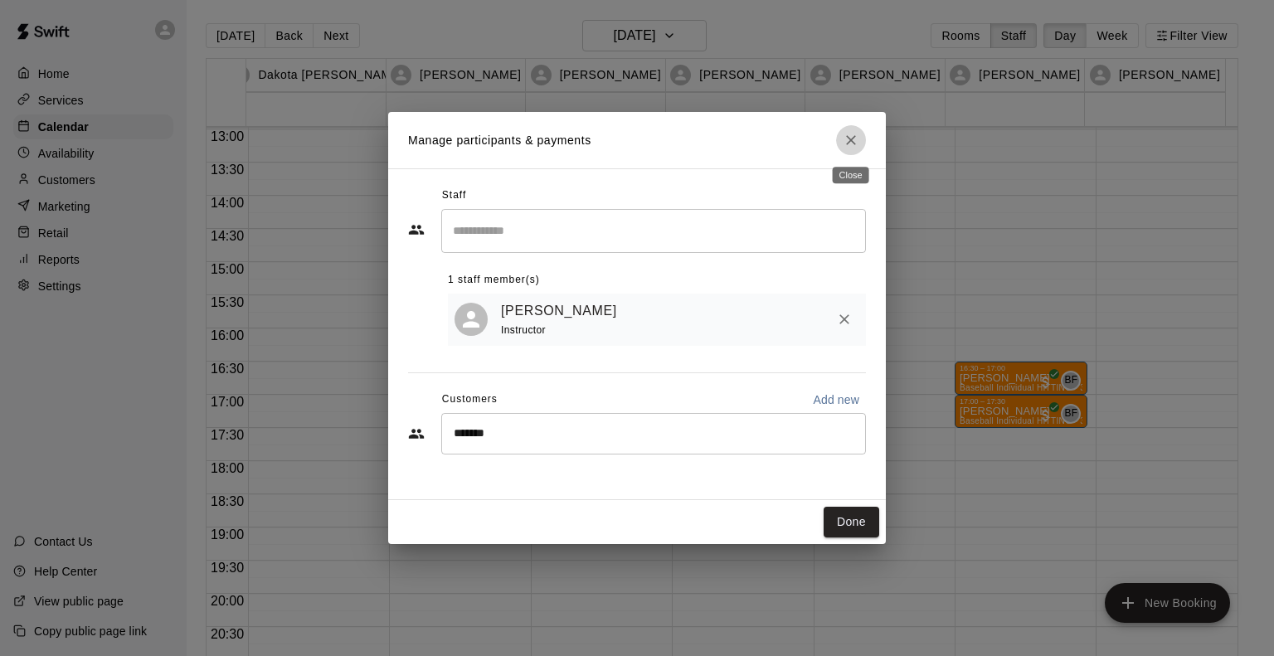
click at [858, 136] on icon "Close" at bounding box center [851, 140] width 17 height 17
